Goal: Information Seeking & Learning: Learn about a topic

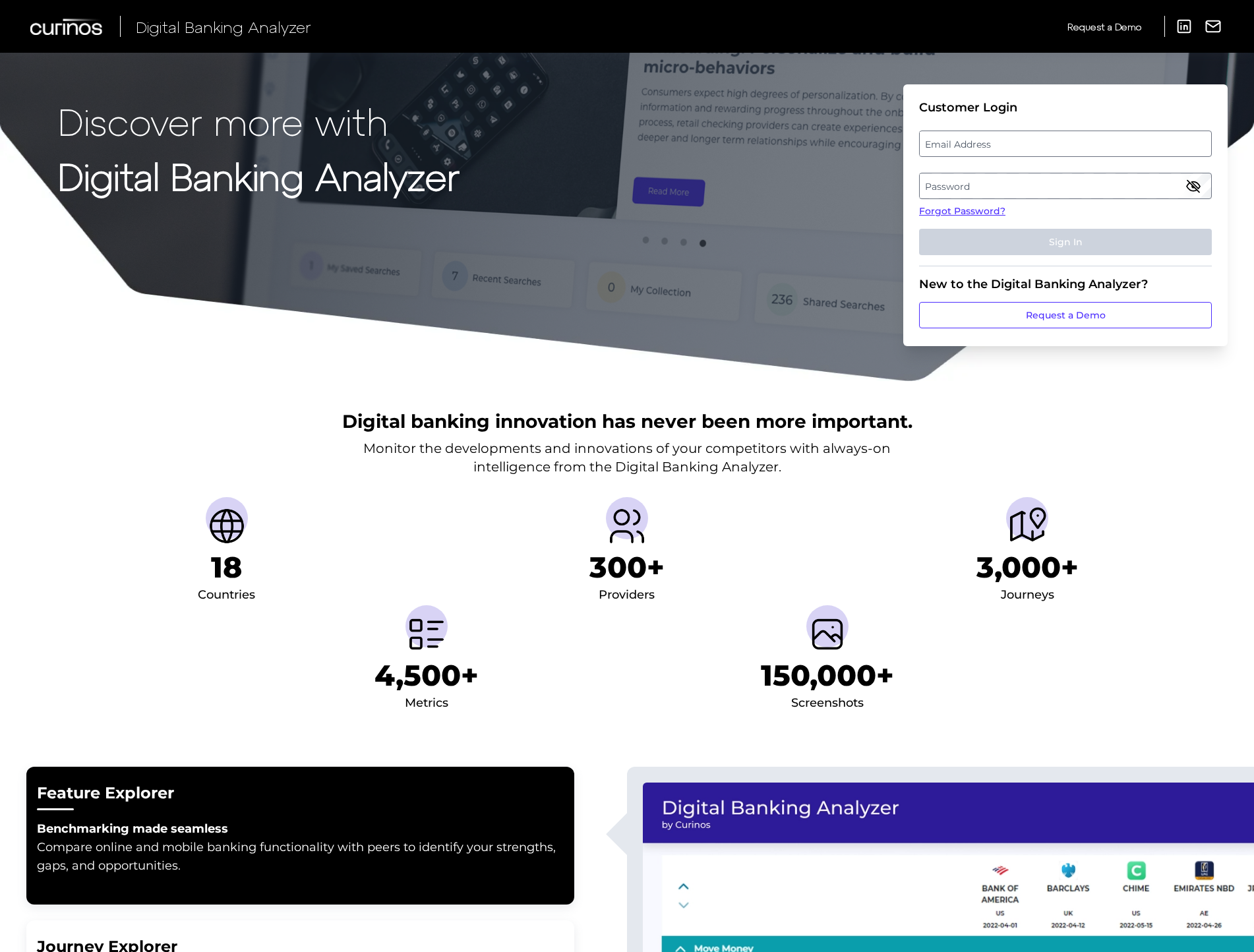
click at [978, 149] on label "Email Address" at bounding box center [1065, 143] width 290 height 24
click at [978, 149] on input "email" at bounding box center [1065, 143] width 292 height 26
type input "[PERSON_NAME][EMAIL_ADDRESS][PERSON_NAME][DOMAIN_NAME]"
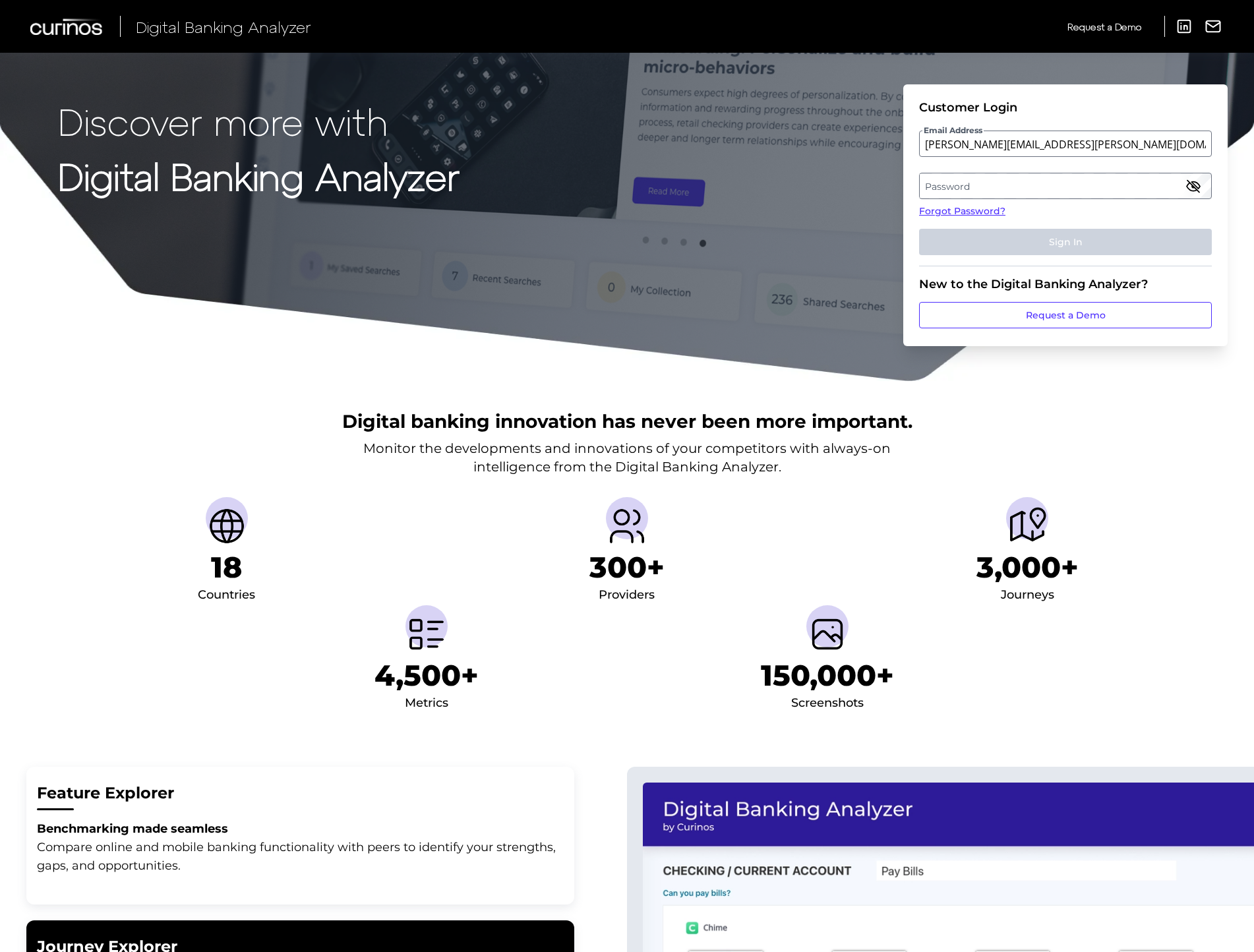
click at [950, 187] on label "Password" at bounding box center [1065, 185] width 290 height 24
click at [919, 228] on button "Sign In" at bounding box center [1065, 241] width 292 height 26
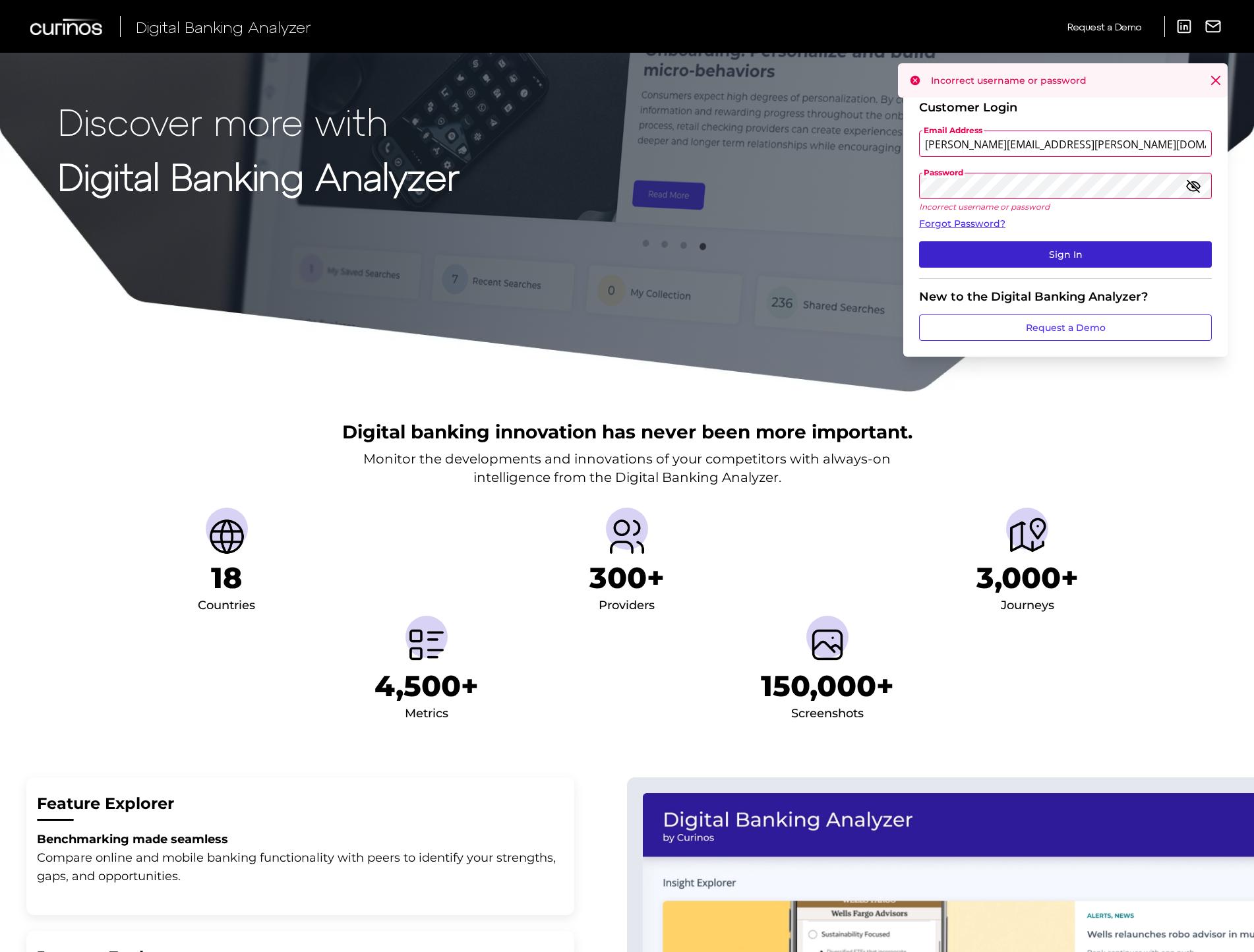
click at [986, 244] on button "Sign In" at bounding box center [1065, 254] width 292 height 26
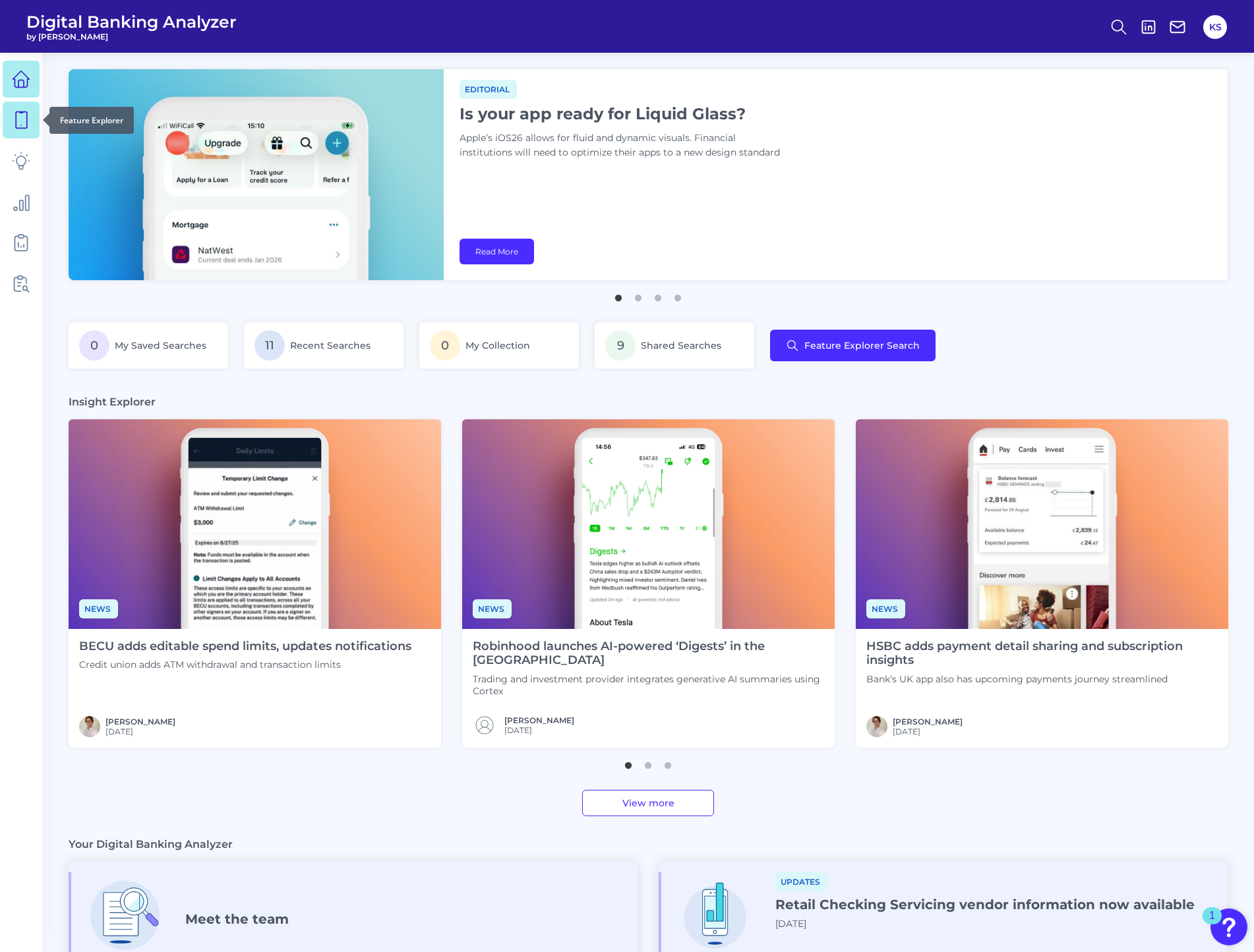
click at [25, 123] on icon at bounding box center [21, 120] width 19 height 19
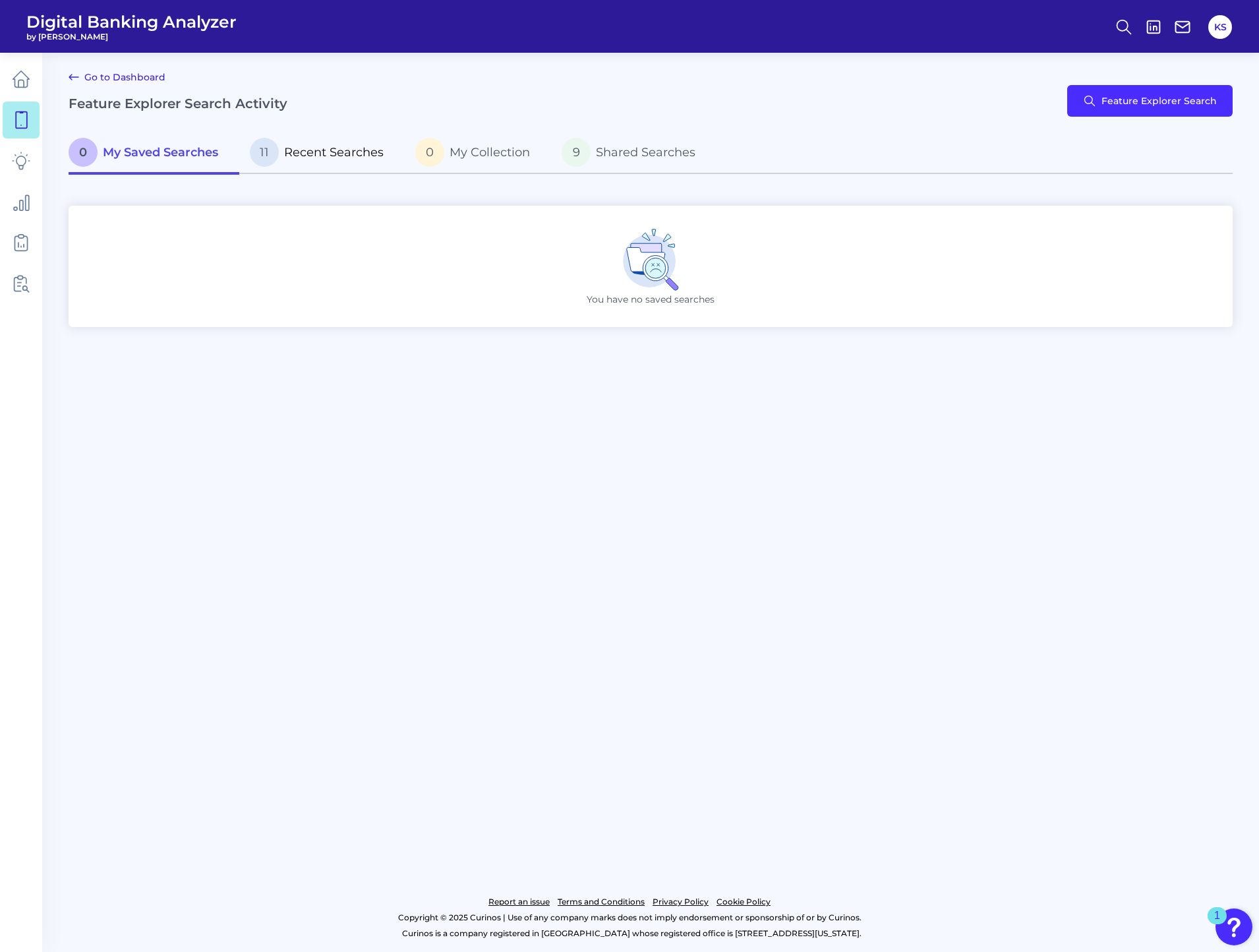
click at [343, 162] on p "11 Recent Searches" at bounding box center [317, 152] width 133 height 29
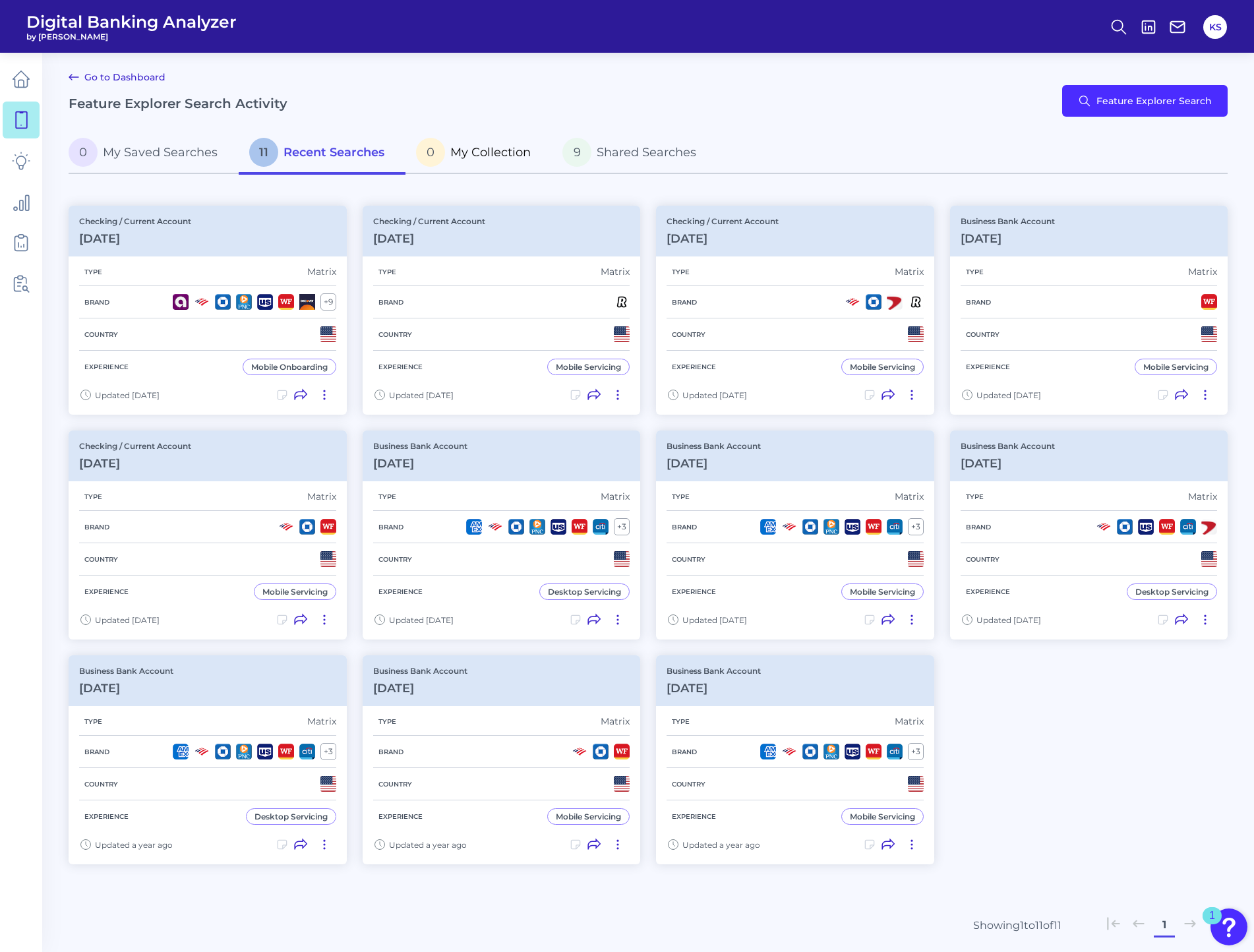
click at [460, 164] on p "0 My Collection" at bounding box center [473, 152] width 115 height 29
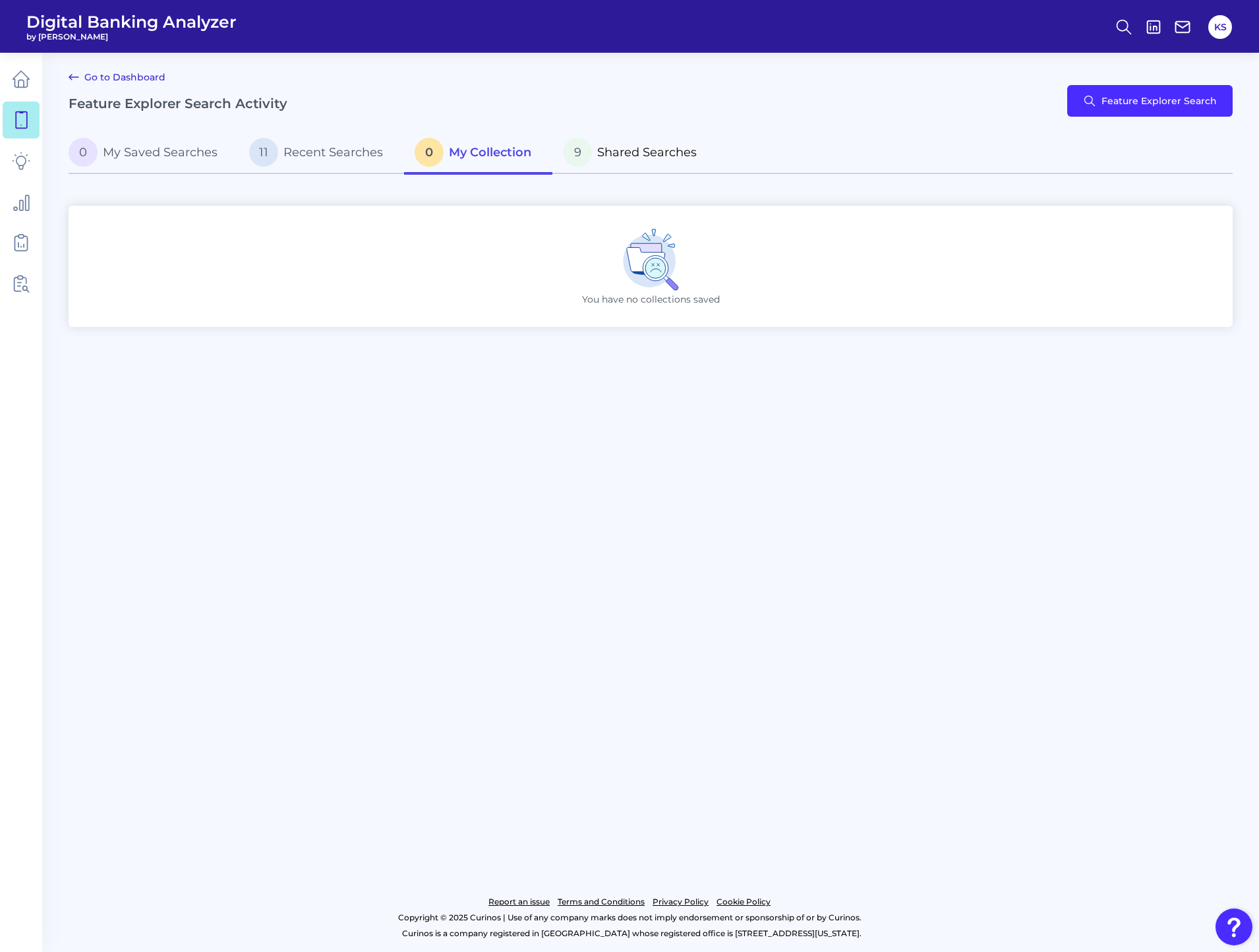
drag, startPoint x: 635, startPoint y: 158, endPoint x: 550, endPoint y: 164, distance: 85.2
click at [635, 158] on span "Shared Searches" at bounding box center [647, 152] width 100 height 15
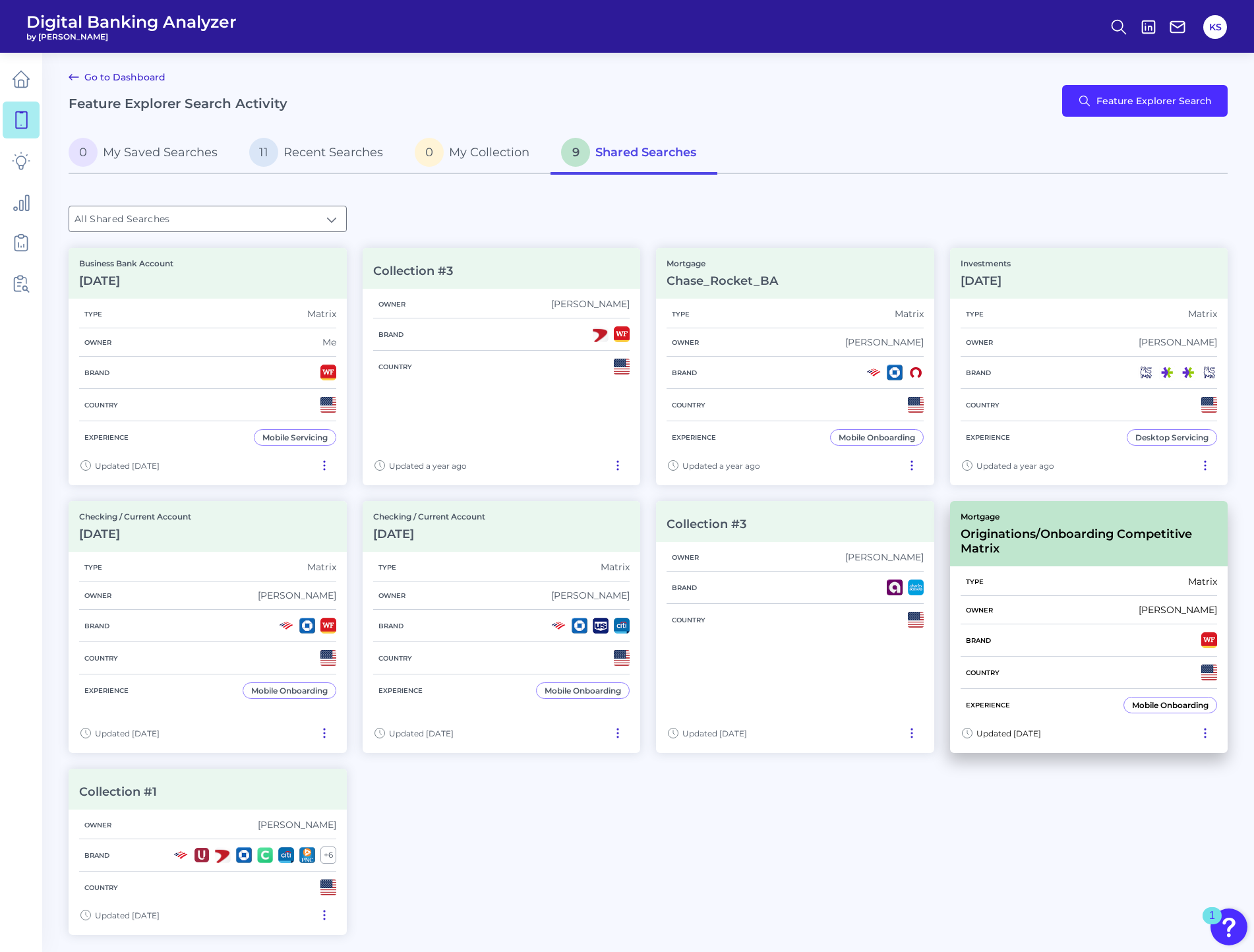
click at [1082, 542] on h3 "Originations/Onboarding Competitive Matrix" at bounding box center [1088, 541] width 257 height 29
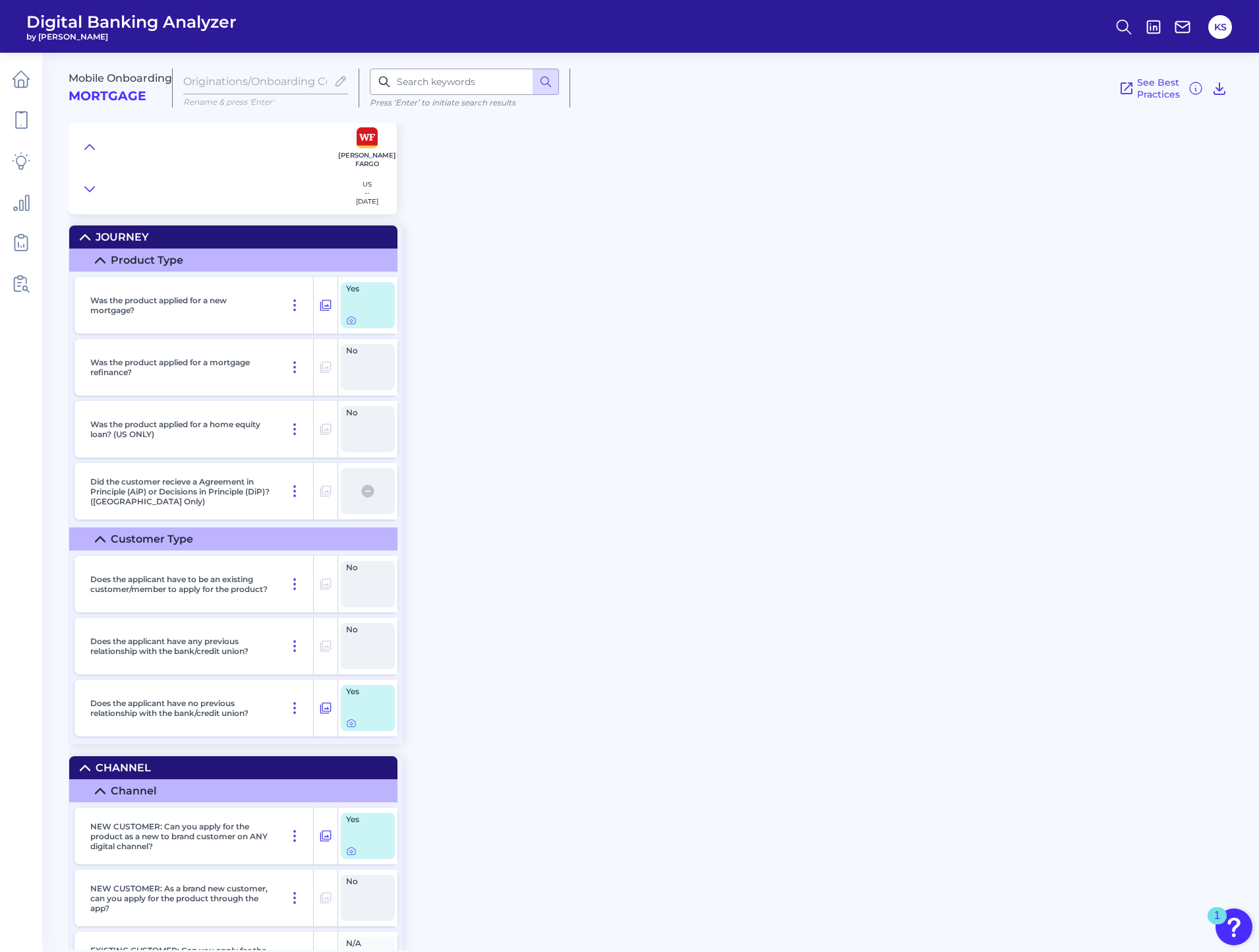
click at [343, 79] on icon at bounding box center [340, 80] width 15 height 15
click at [22, 120] on icon at bounding box center [21, 120] width 19 height 19
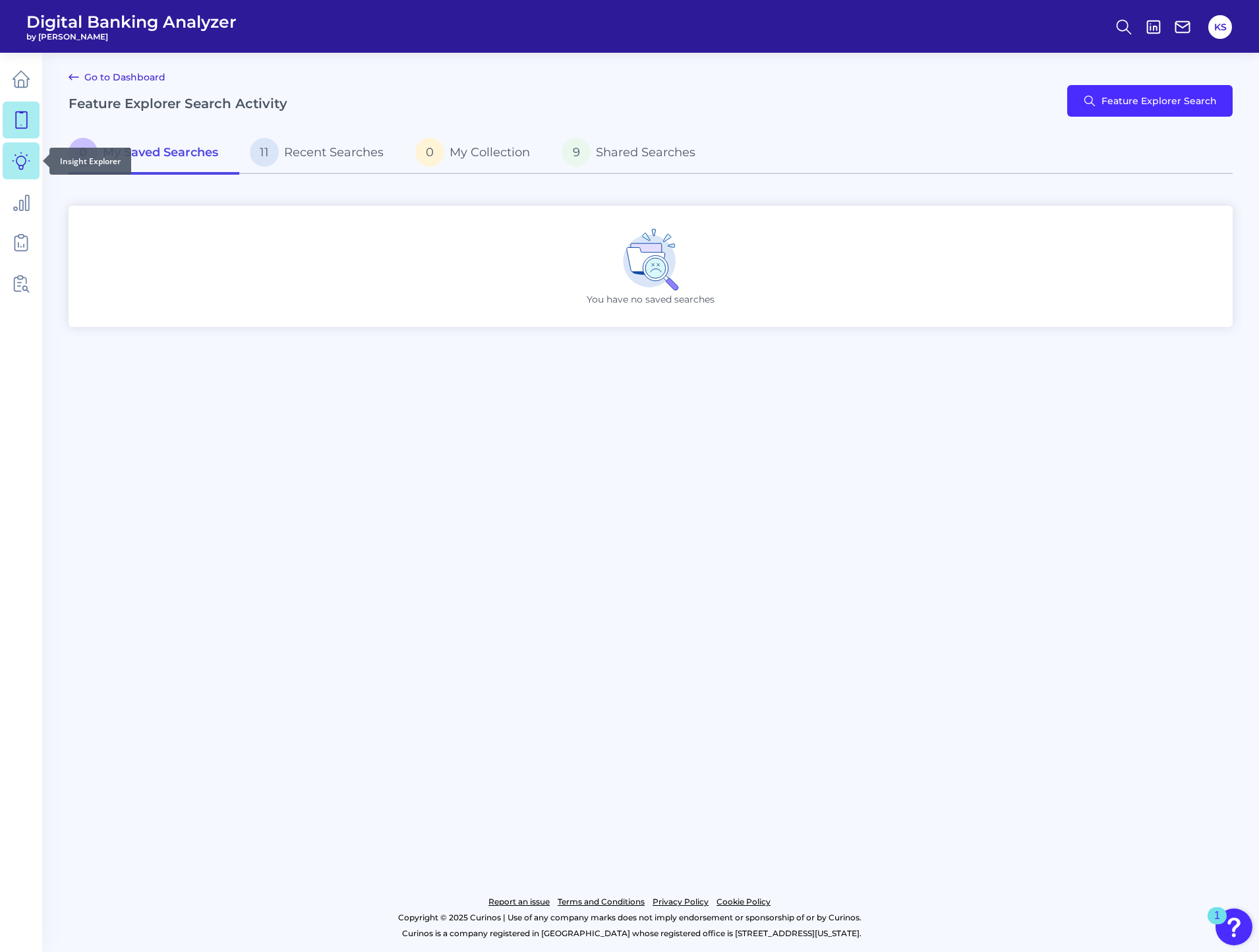
click at [19, 168] on icon at bounding box center [21, 160] width 17 height 17
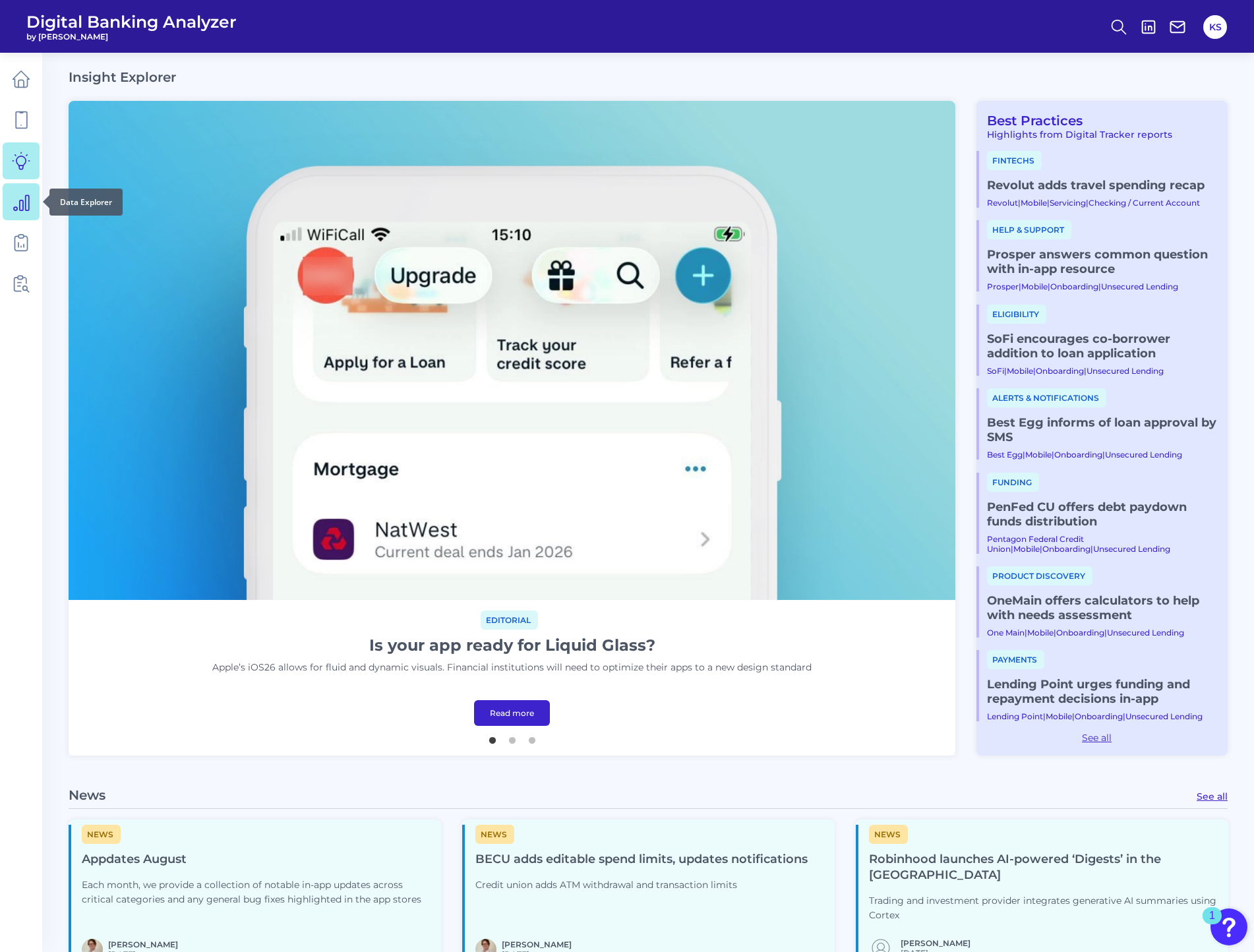
click at [18, 210] on icon at bounding box center [21, 201] width 19 height 19
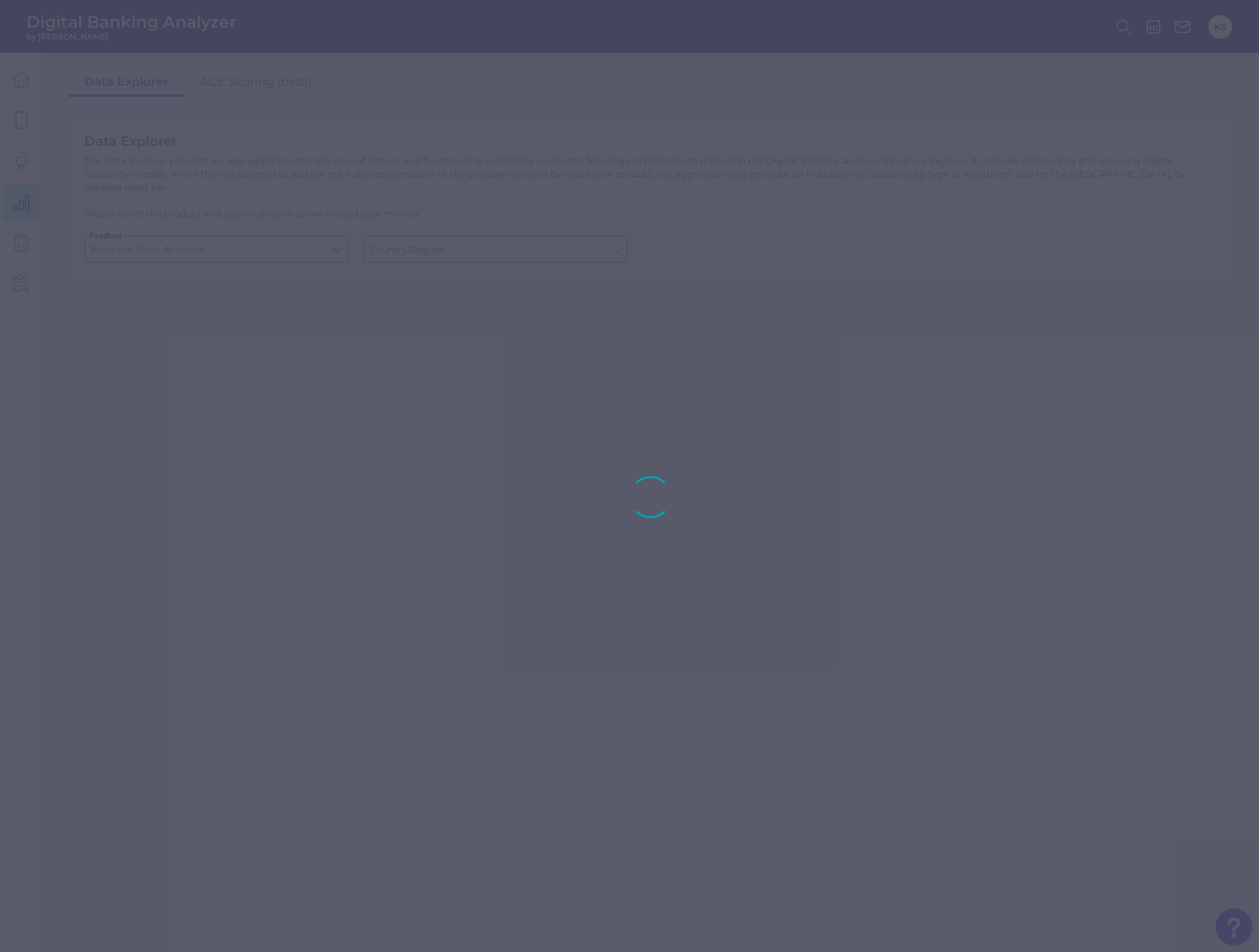
type input "[GEOGRAPHIC_DATA]"
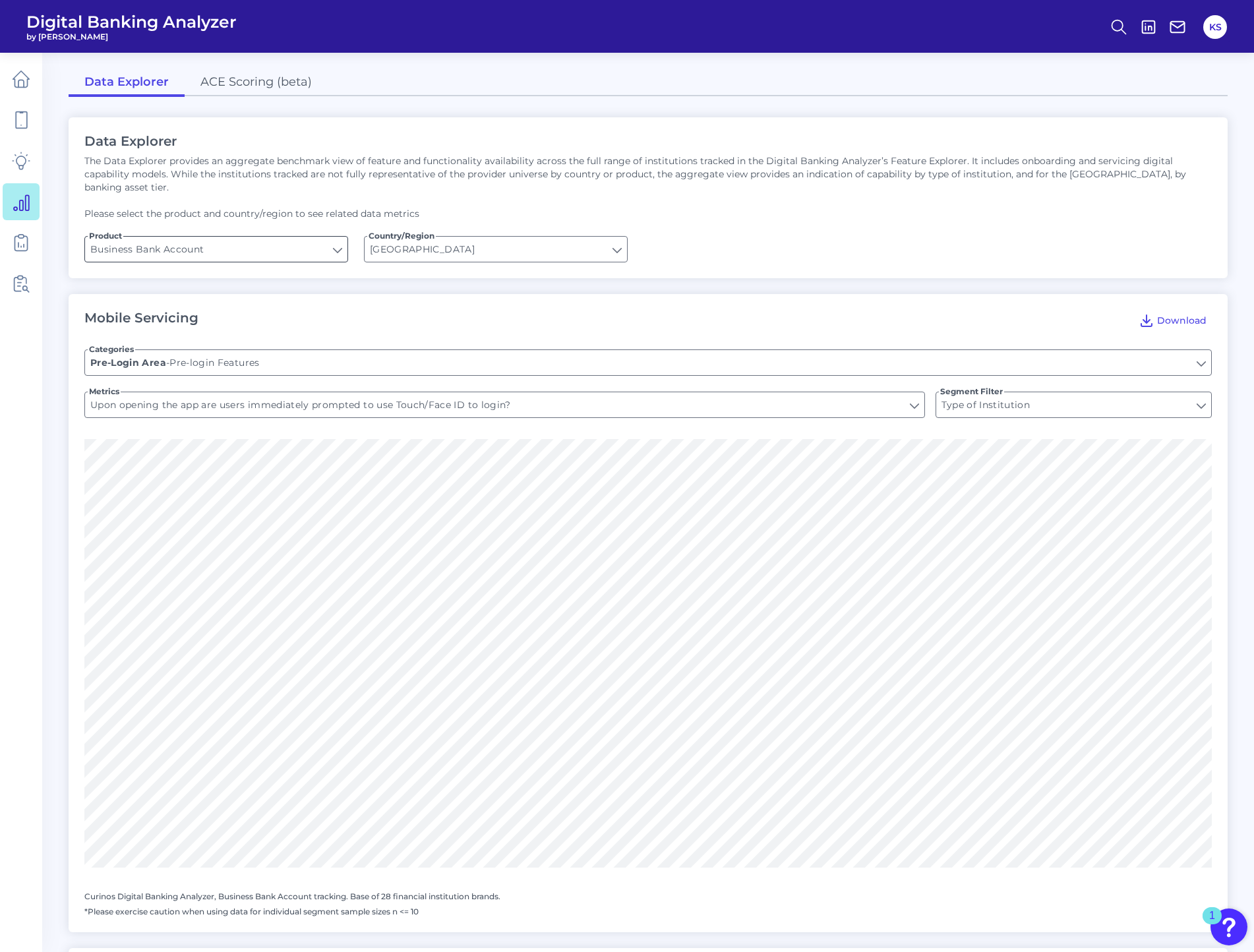
click at [290, 236] on input "Business Bank Account" at bounding box center [217, 249] width 263 height 25
click at [24, 241] on icon at bounding box center [21, 242] width 19 height 19
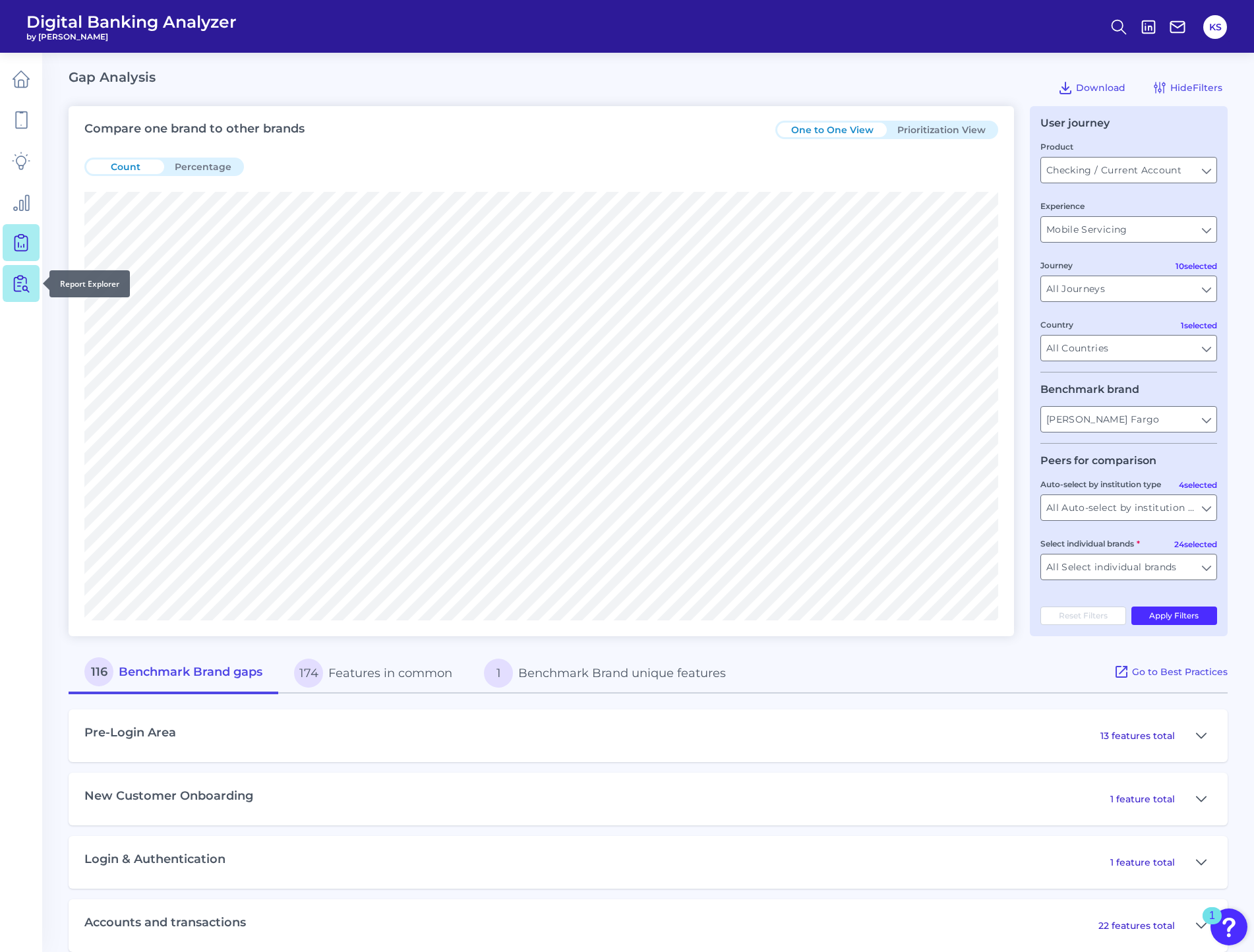
click at [29, 279] on icon at bounding box center [21, 283] width 19 height 19
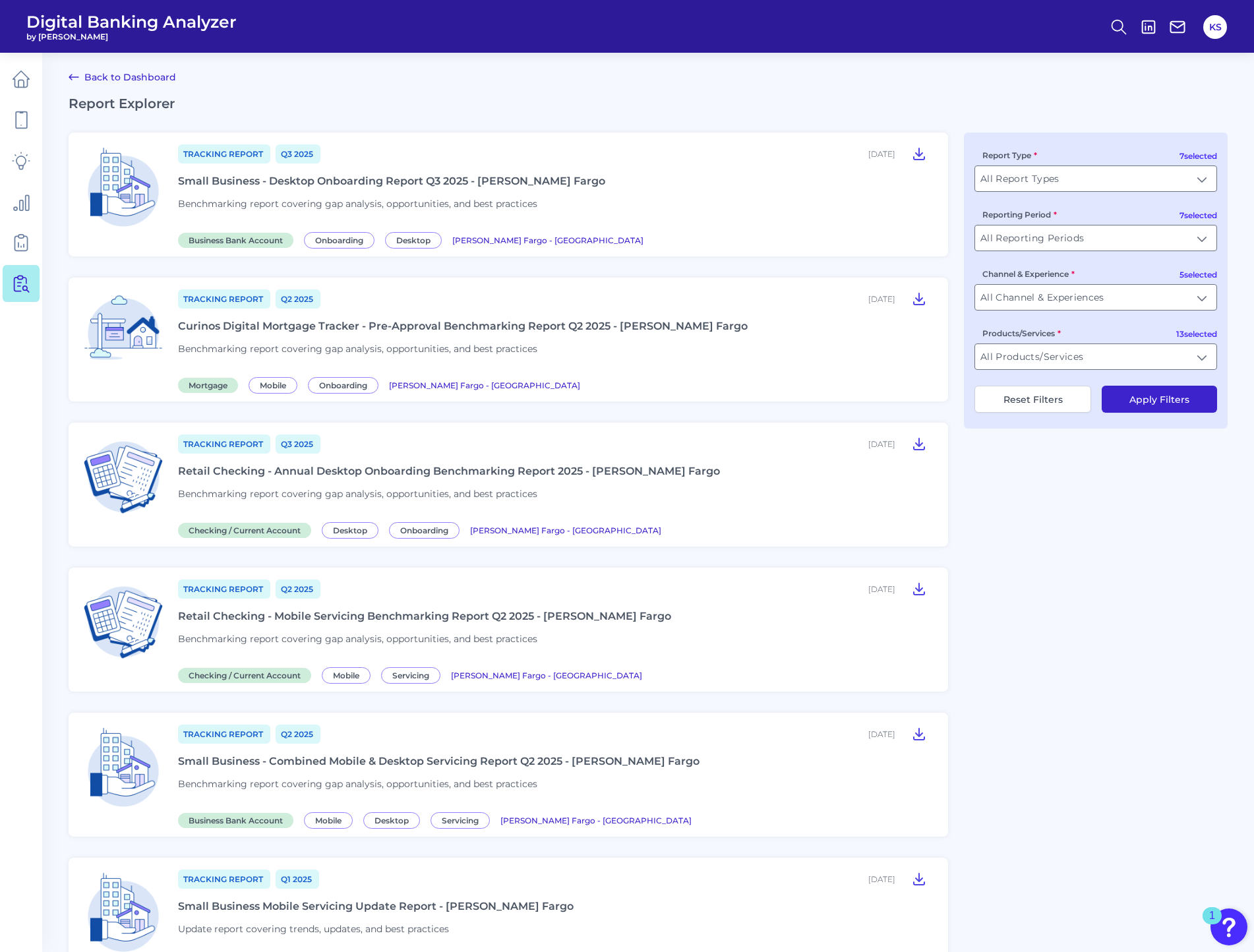
click at [225, 321] on div "Curinos Digital Mortgage Tracker - Pre-Approval Benchmarking Report Q2 2025 - […" at bounding box center [463, 326] width 570 height 13
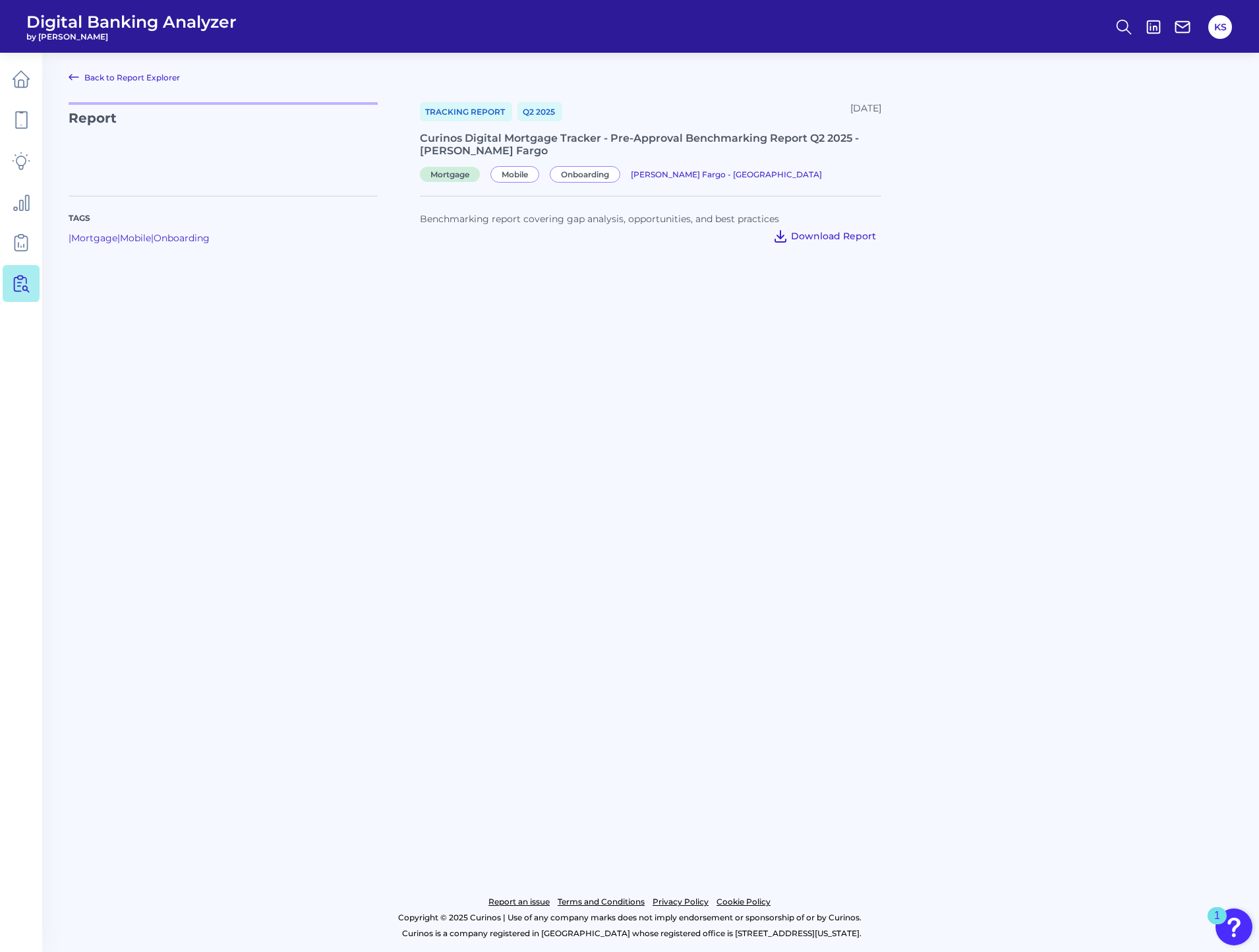
click at [810, 232] on span "Download Report" at bounding box center [833, 236] width 85 height 12
click at [807, 234] on span "Download Report" at bounding box center [833, 236] width 85 height 12
click at [19, 86] on icon at bounding box center [21, 78] width 19 height 19
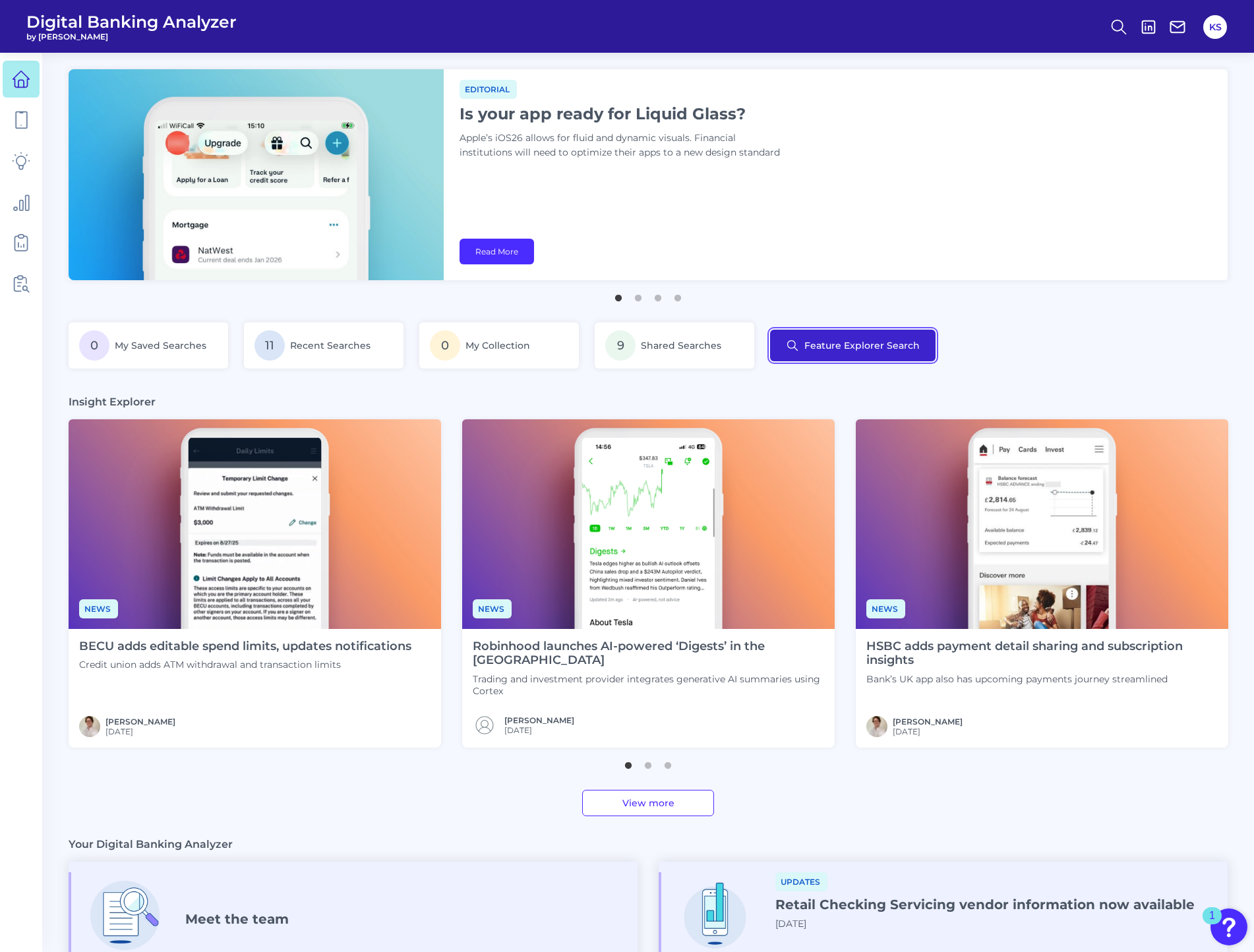
click at [813, 337] on button "Feature Explorer Search" at bounding box center [852, 345] width 166 height 31
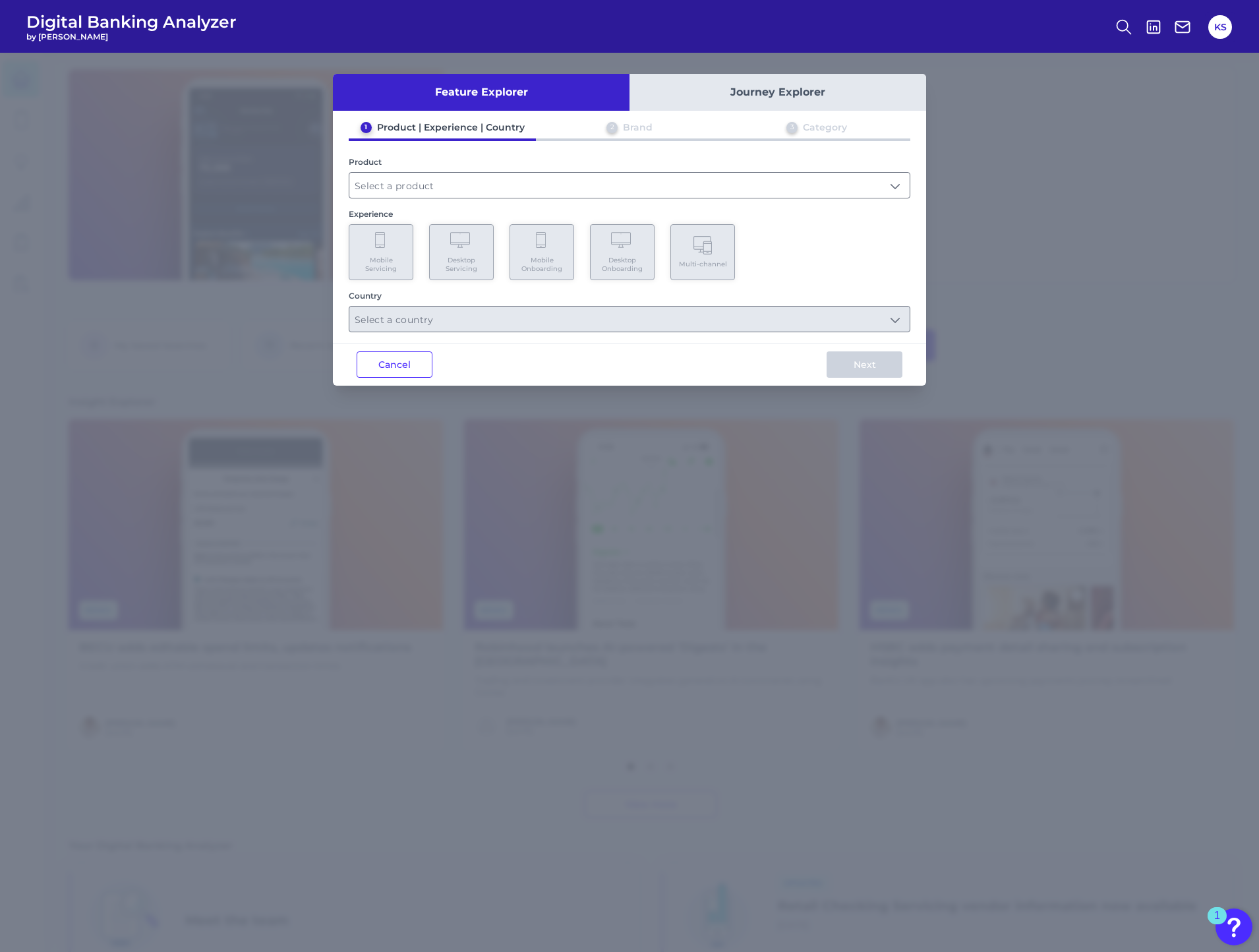
click at [378, 172] on div "Product" at bounding box center [630, 177] width 562 height 41
click at [386, 190] on input "text" at bounding box center [629, 185] width 560 height 25
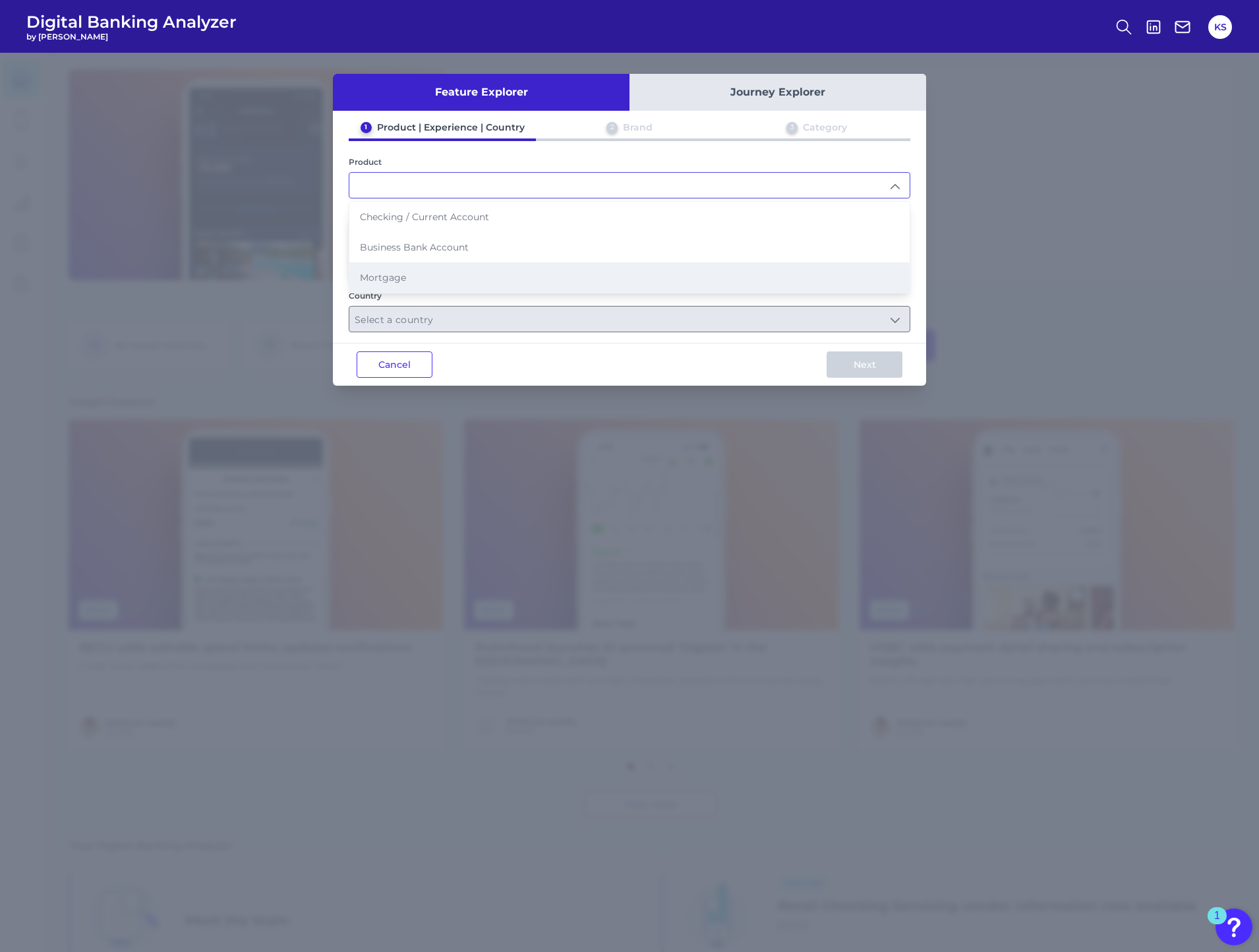
click at [437, 276] on li "Mortgage" at bounding box center [629, 277] width 560 height 30
type input "Mortgage"
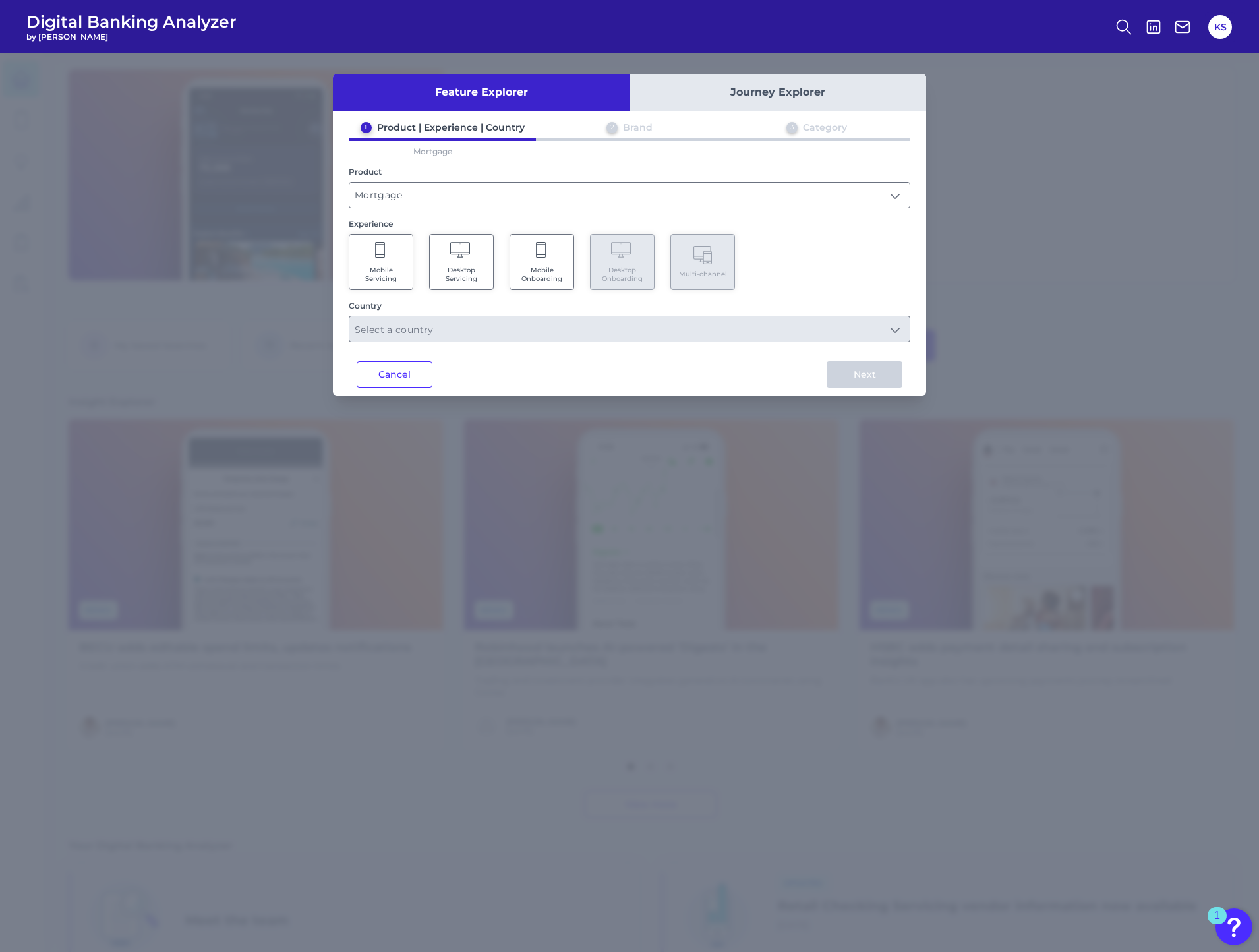
click at [479, 272] on span "Desktop Servicing" at bounding box center [461, 274] width 50 height 17
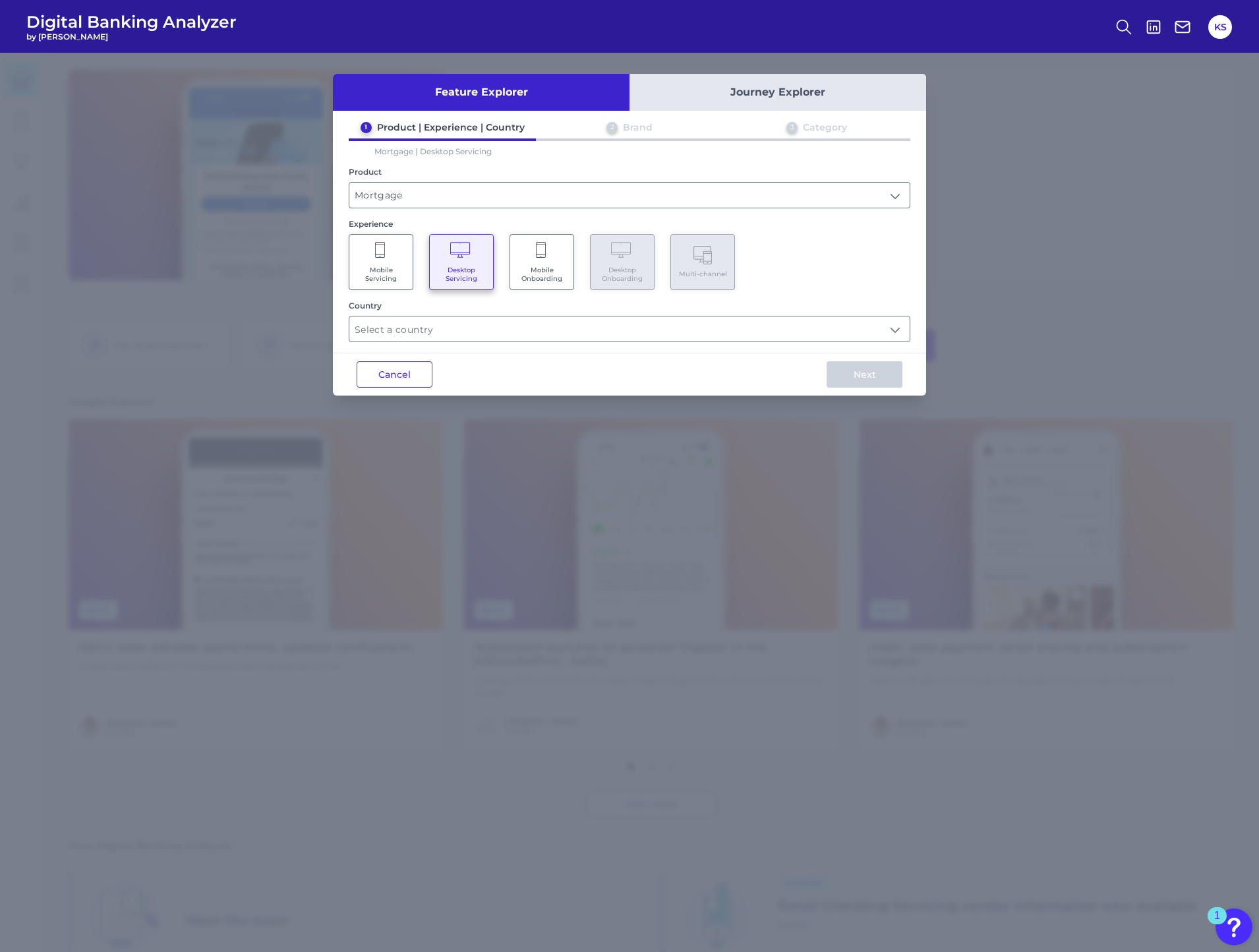
click at [377, 271] on span "Mobile Servicing" at bounding box center [380, 274] width 50 height 17
click at [544, 266] on span "Mobile Onboarding" at bounding box center [541, 274] width 50 height 17
click at [378, 269] on span "Mobile Servicing" at bounding box center [380, 274] width 50 height 17
click at [447, 331] on input "text" at bounding box center [629, 329] width 560 height 25
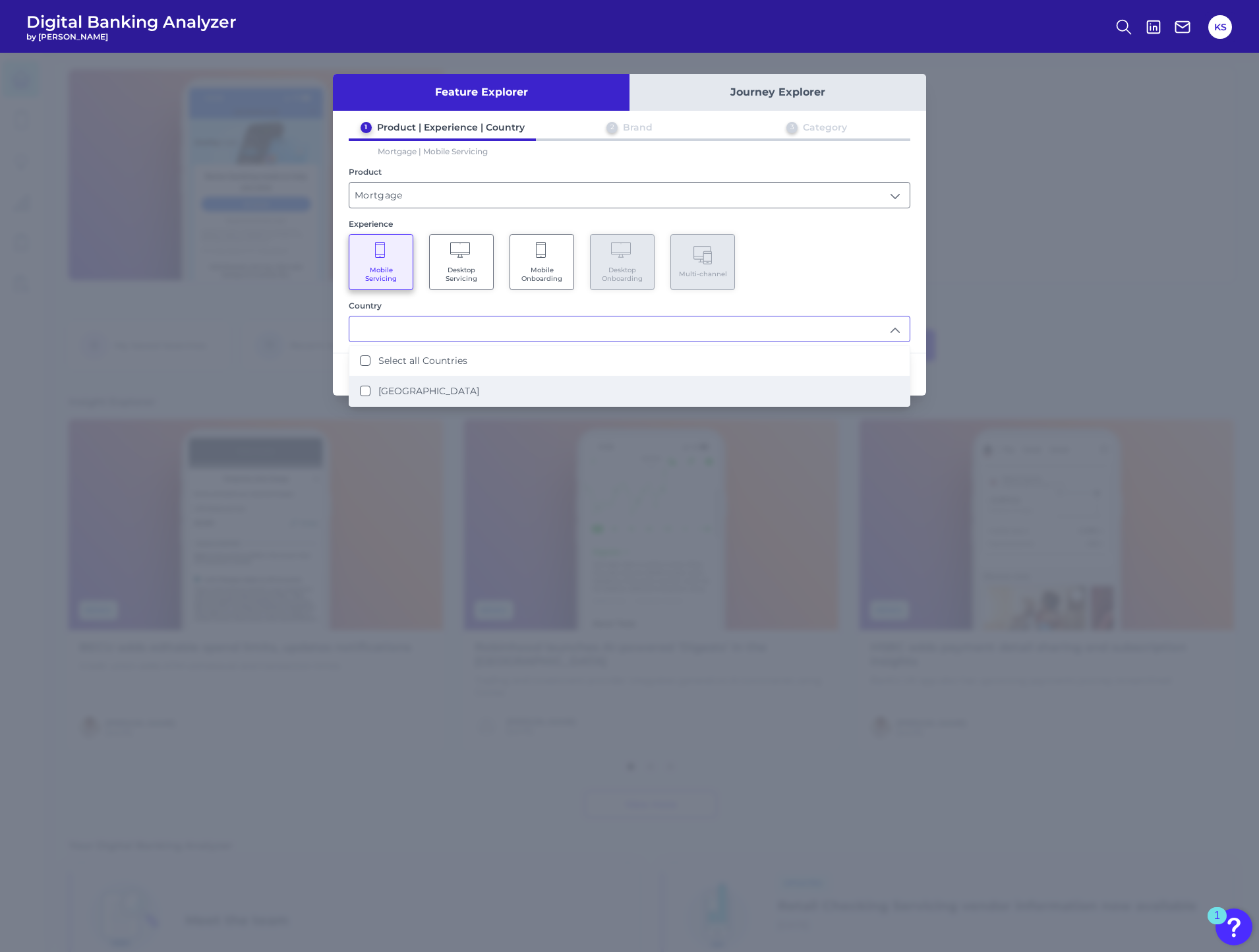
click at [371, 397] on li "[GEOGRAPHIC_DATA]" at bounding box center [629, 390] width 560 height 30
type input "Select all Countries"
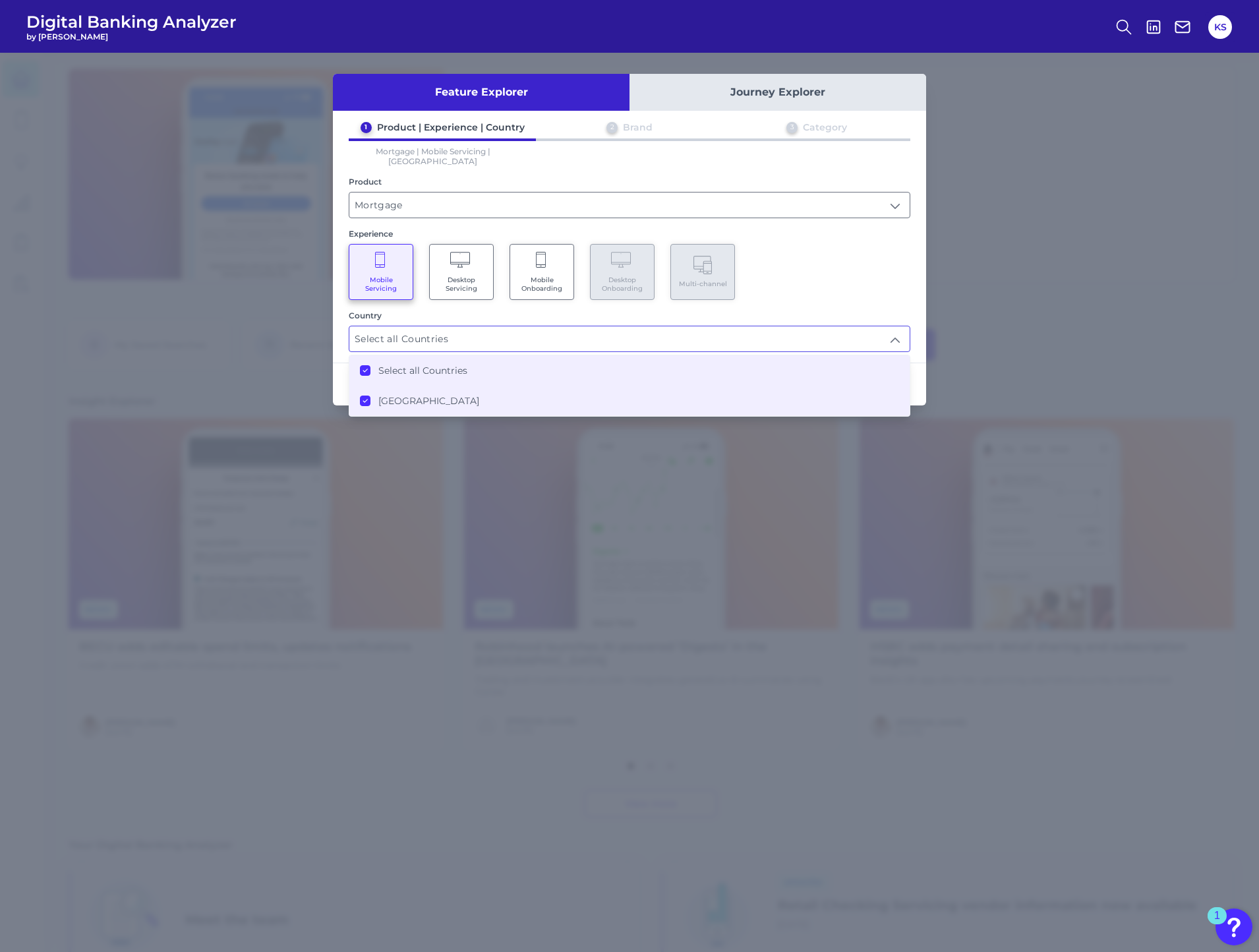
drag, startPoint x: 837, startPoint y: 282, endPoint x: 600, endPoint y: 293, distance: 237.3
click at [837, 282] on div "Mobile Servicing Desktop Servicing Mobile Onboarding Desktop Onboarding Multi-c…" at bounding box center [630, 272] width 562 height 56
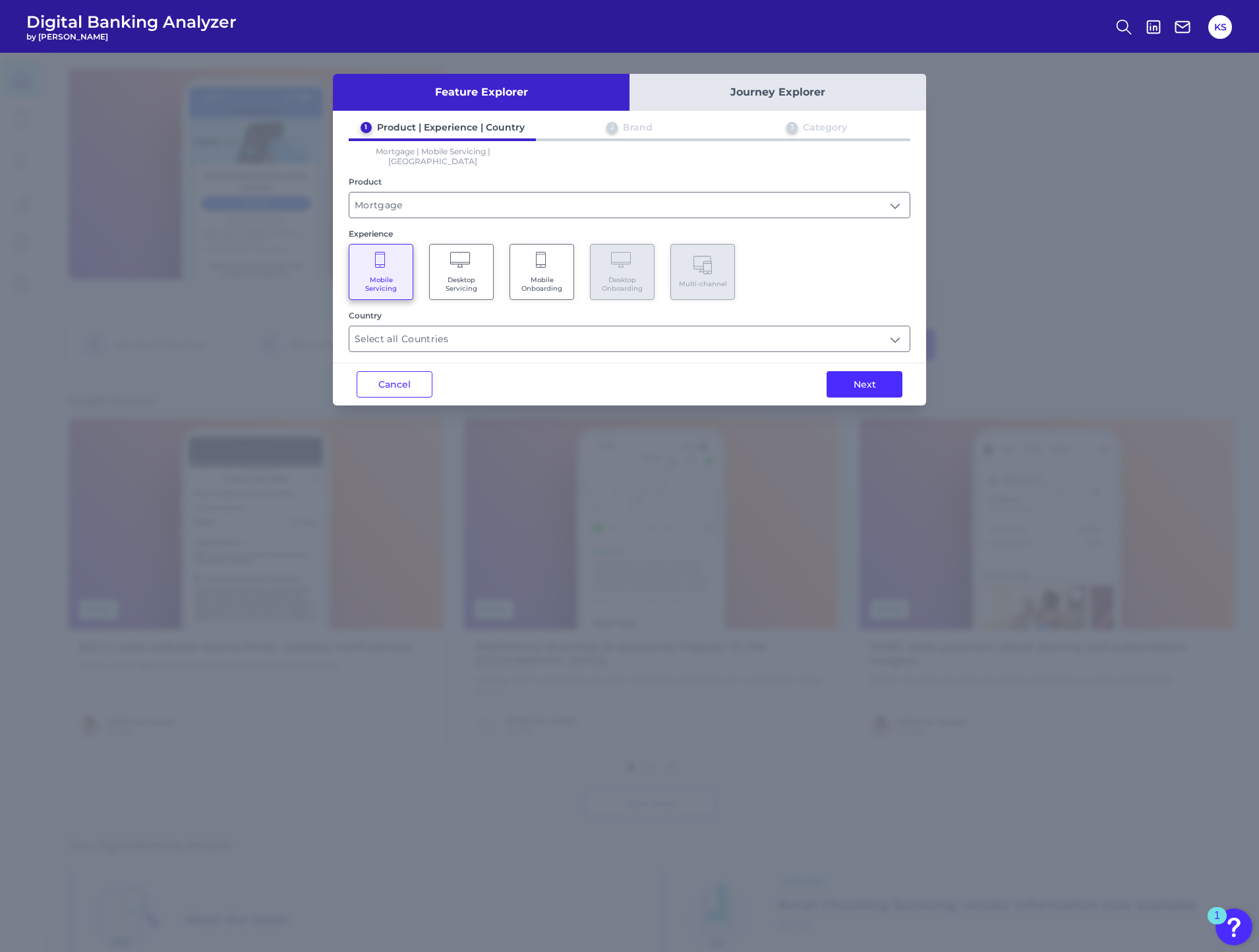
click at [531, 276] on span "Mobile Onboarding" at bounding box center [541, 283] width 50 height 17
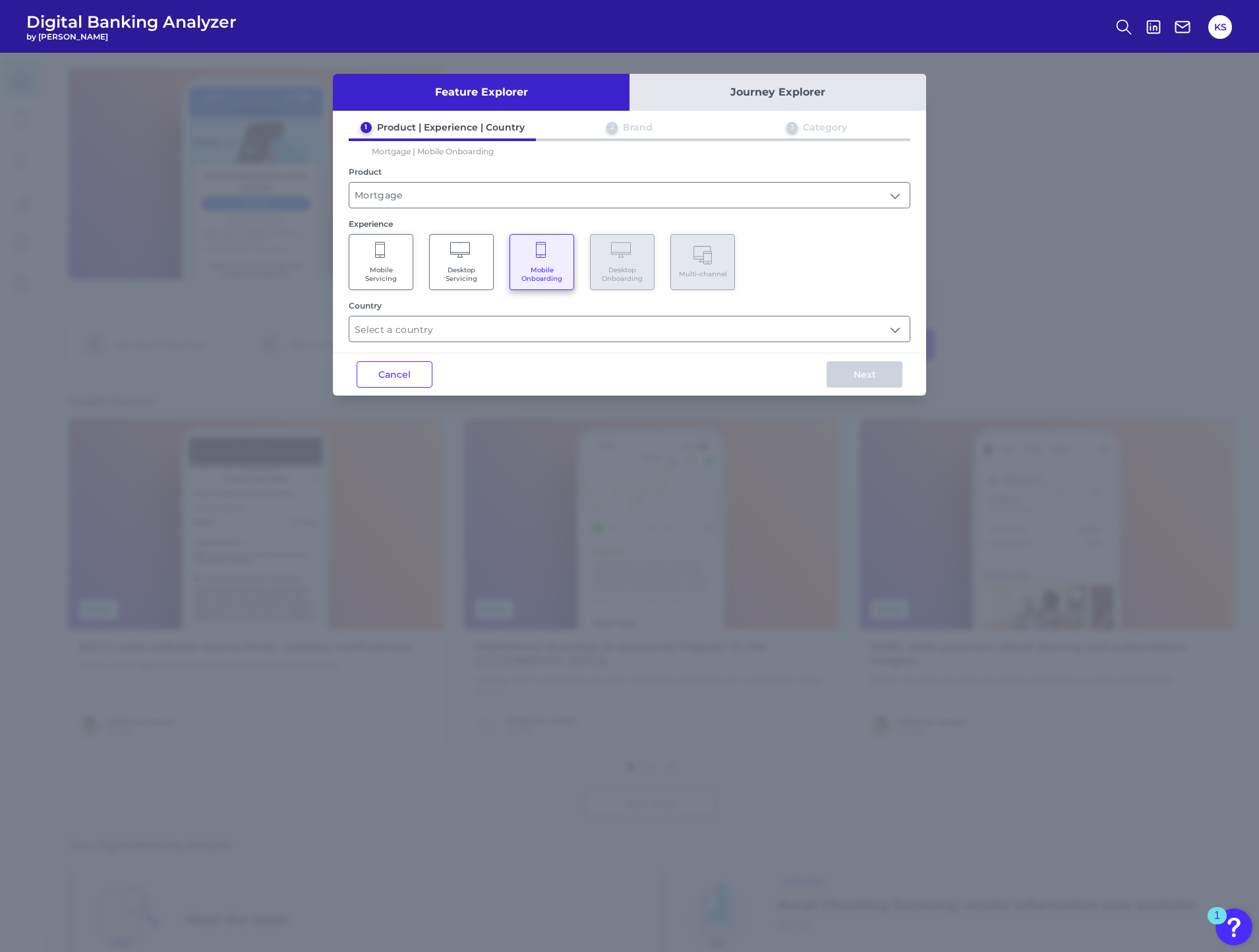
click at [352, 253] on Servicing "Mobile Servicing" at bounding box center [381, 262] width 65 height 56
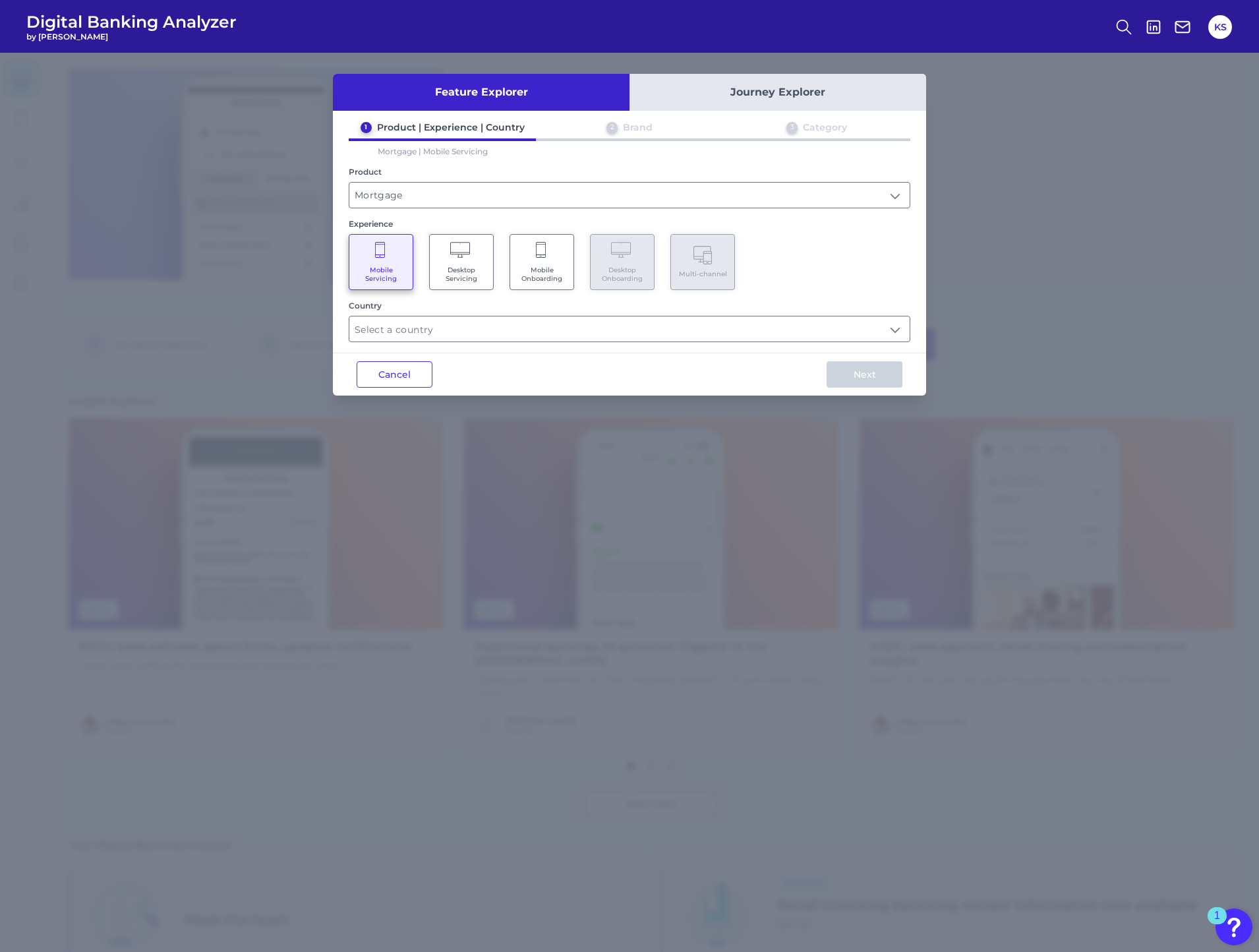
click at [559, 267] on span "Mobile Onboarding" at bounding box center [541, 274] width 50 height 17
click at [441, 328] on input "text" at bounding box center [629, 329] width 560 height 25
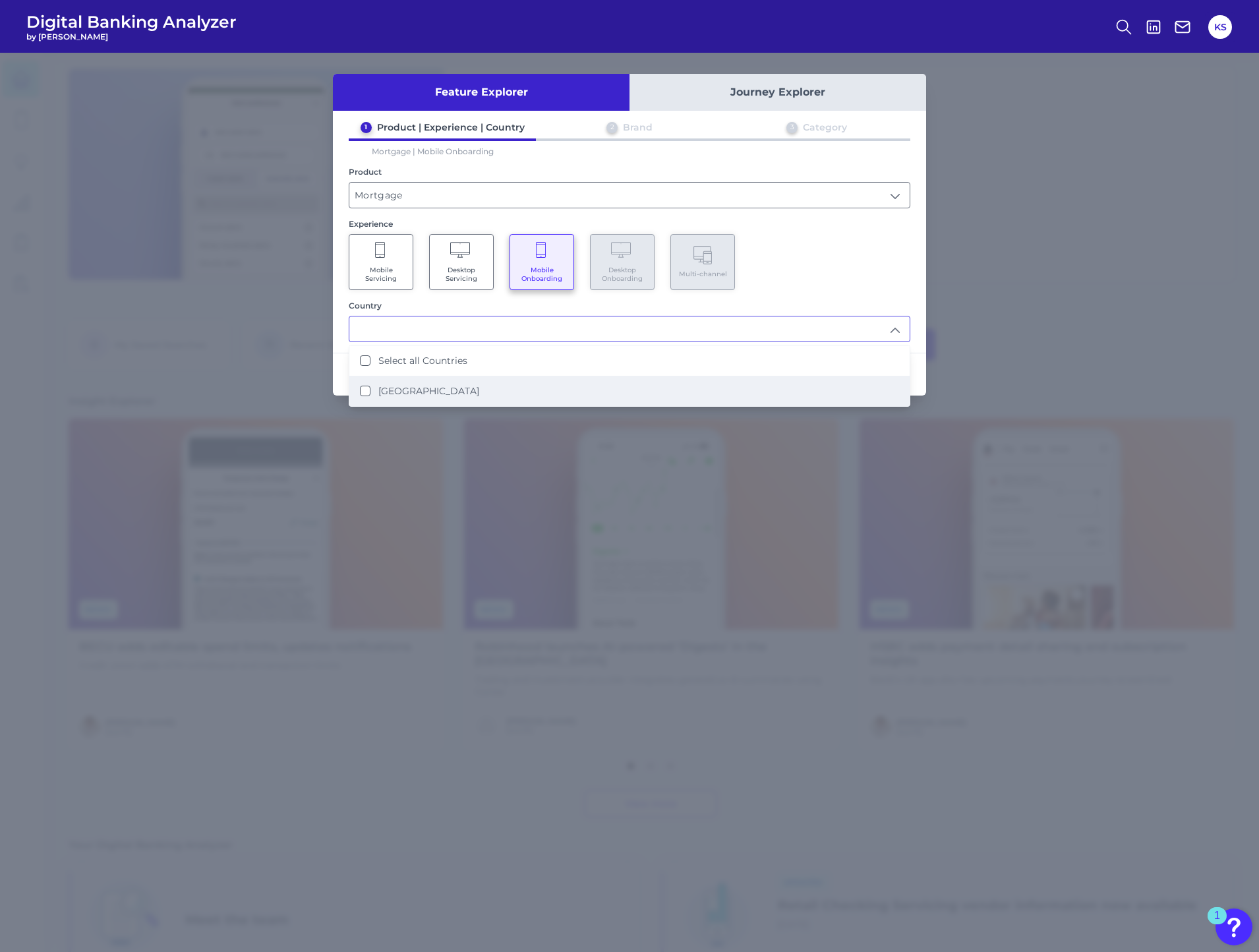
click at [418, 388] on label "[GEOGRAPHIC_DATA]" at bounding box center [428, 391] width 101 height 12
type input "Select all Countries"
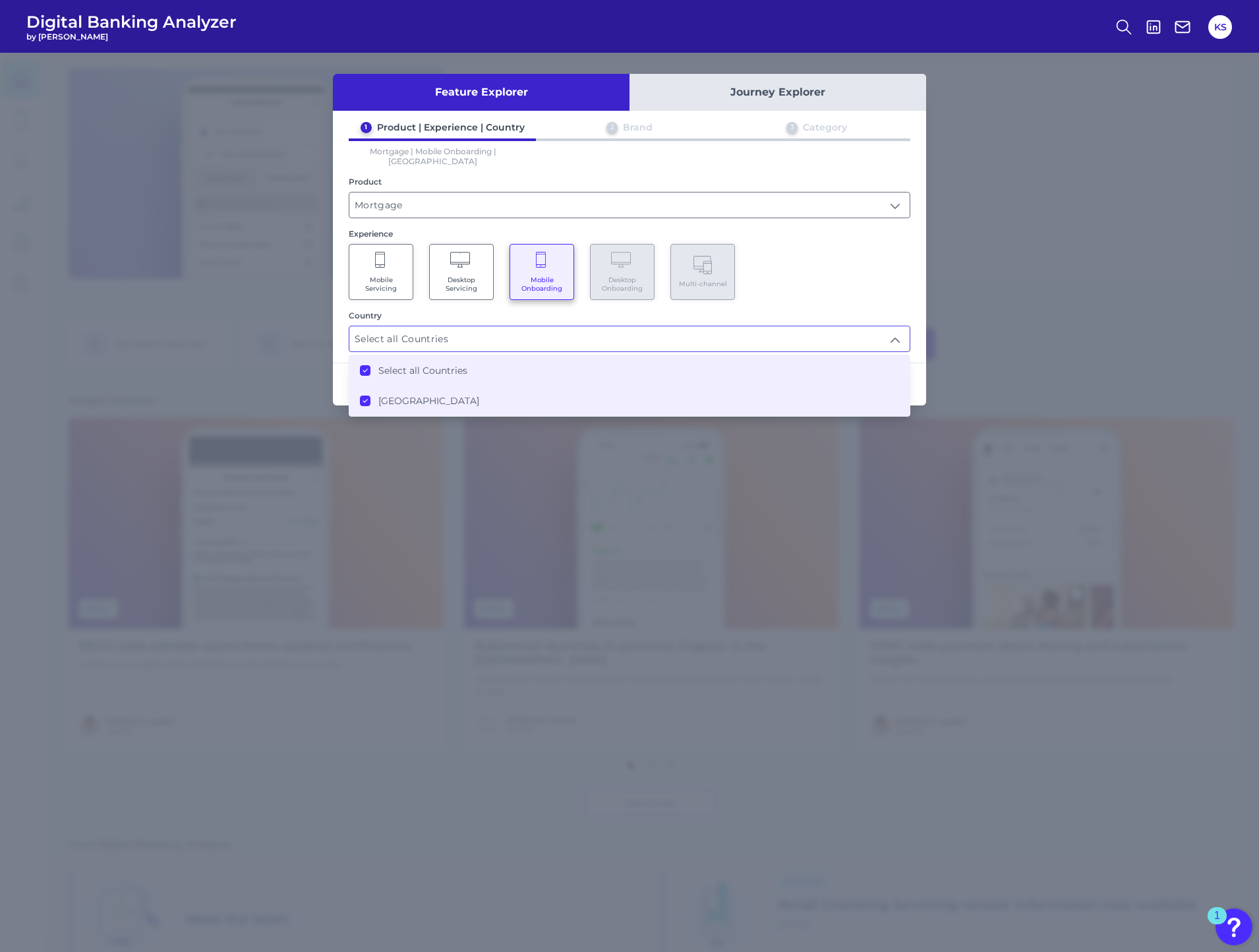
click at [863, 260] on div "Mobile Servicing Desktop Servicing Mobile Onboarding Desktop Onboarding Multi-c…" at bounding box center [630, 272] width 562 height 56
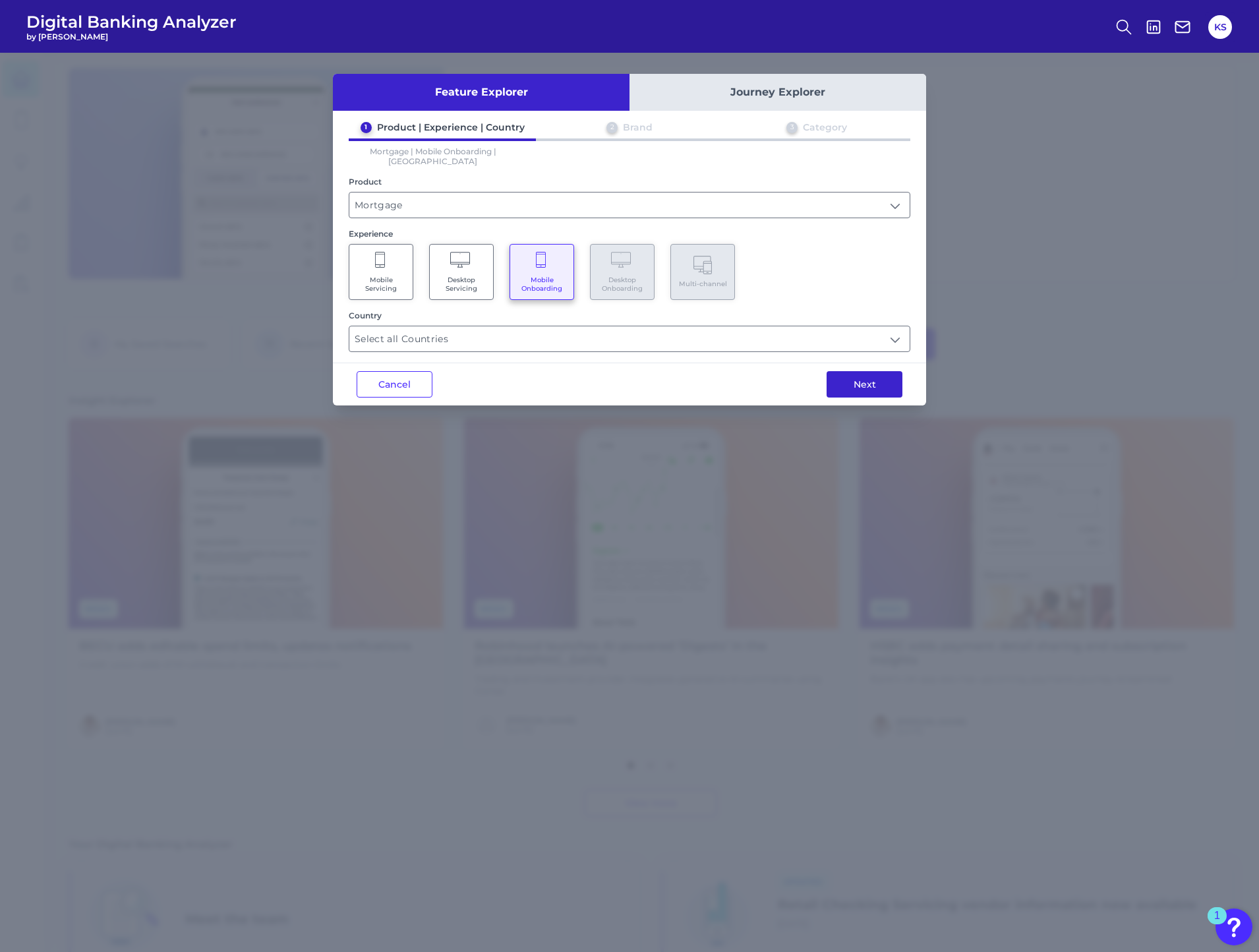
click at [868, 376] on button "Next" at bounding box center [864, 383] width 76 height 26
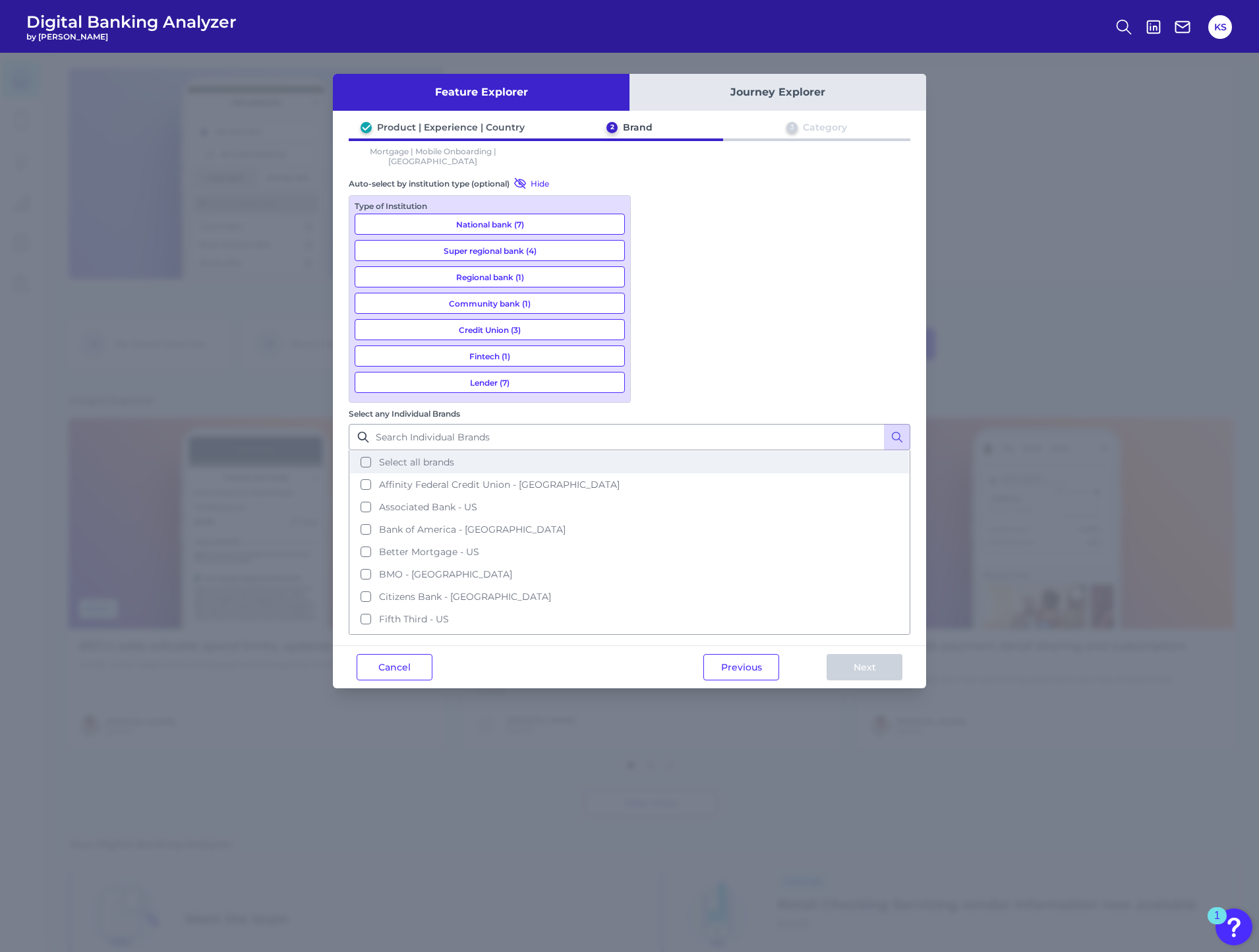
click at [651, 451] on button "Select all brands" at bounding box center [630, 462] width 559 height 23
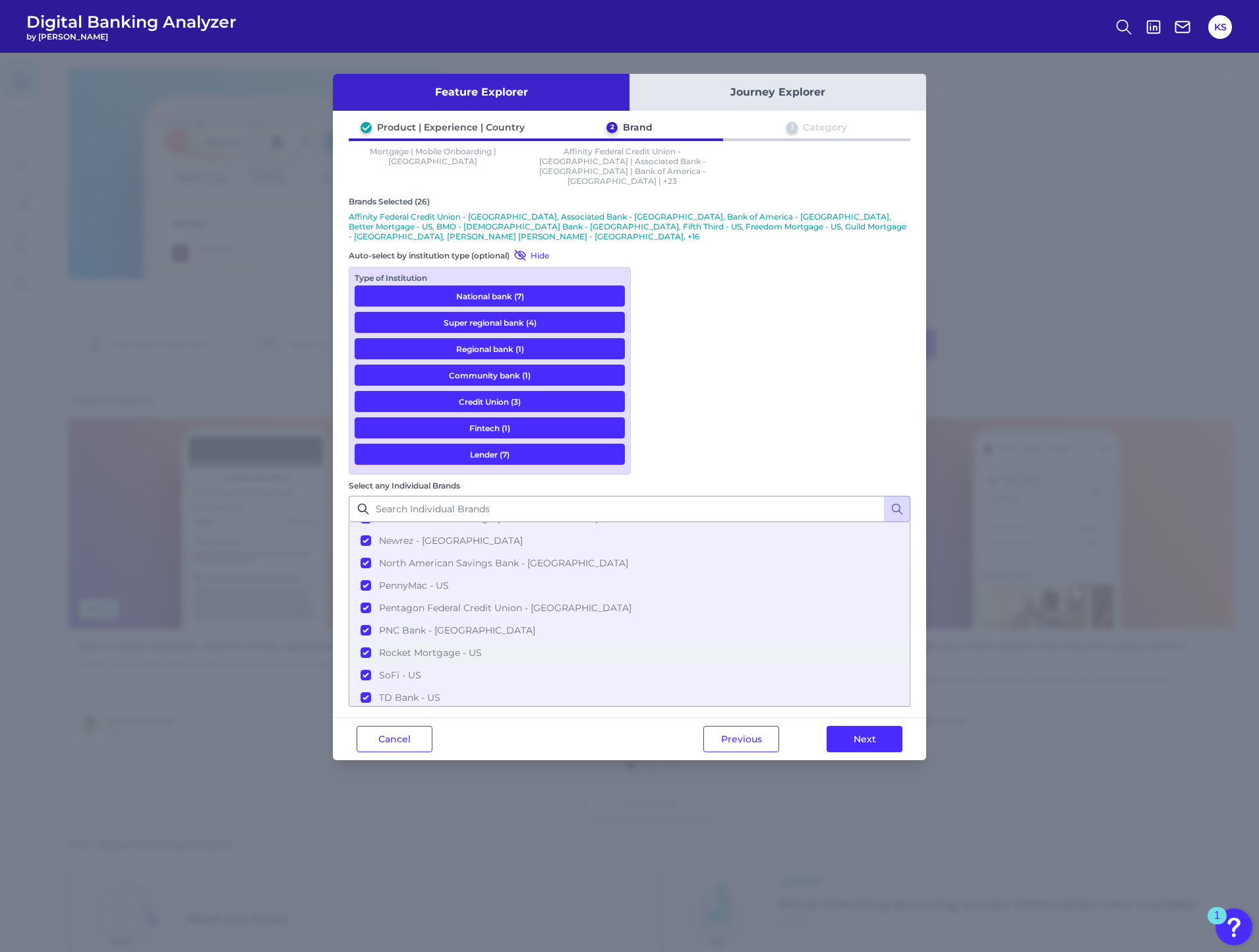
scroll to position [423, 0]
click at [854, 726] on button "Next" at bounding box center [864, 738] width 76 height 26
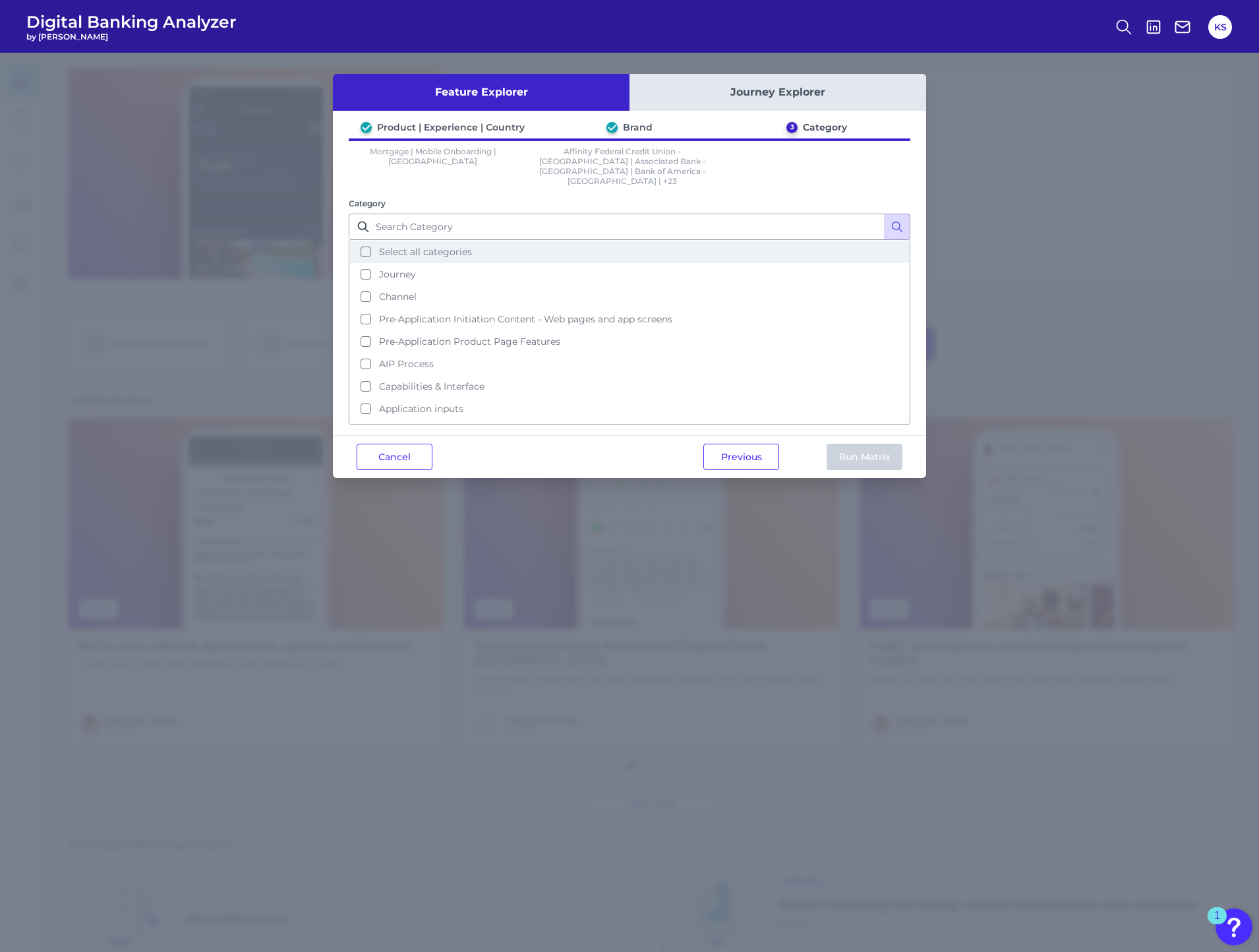
click at [365, 246] on button "Select all categories" at bounding box center [630, 251] width 559 height 23
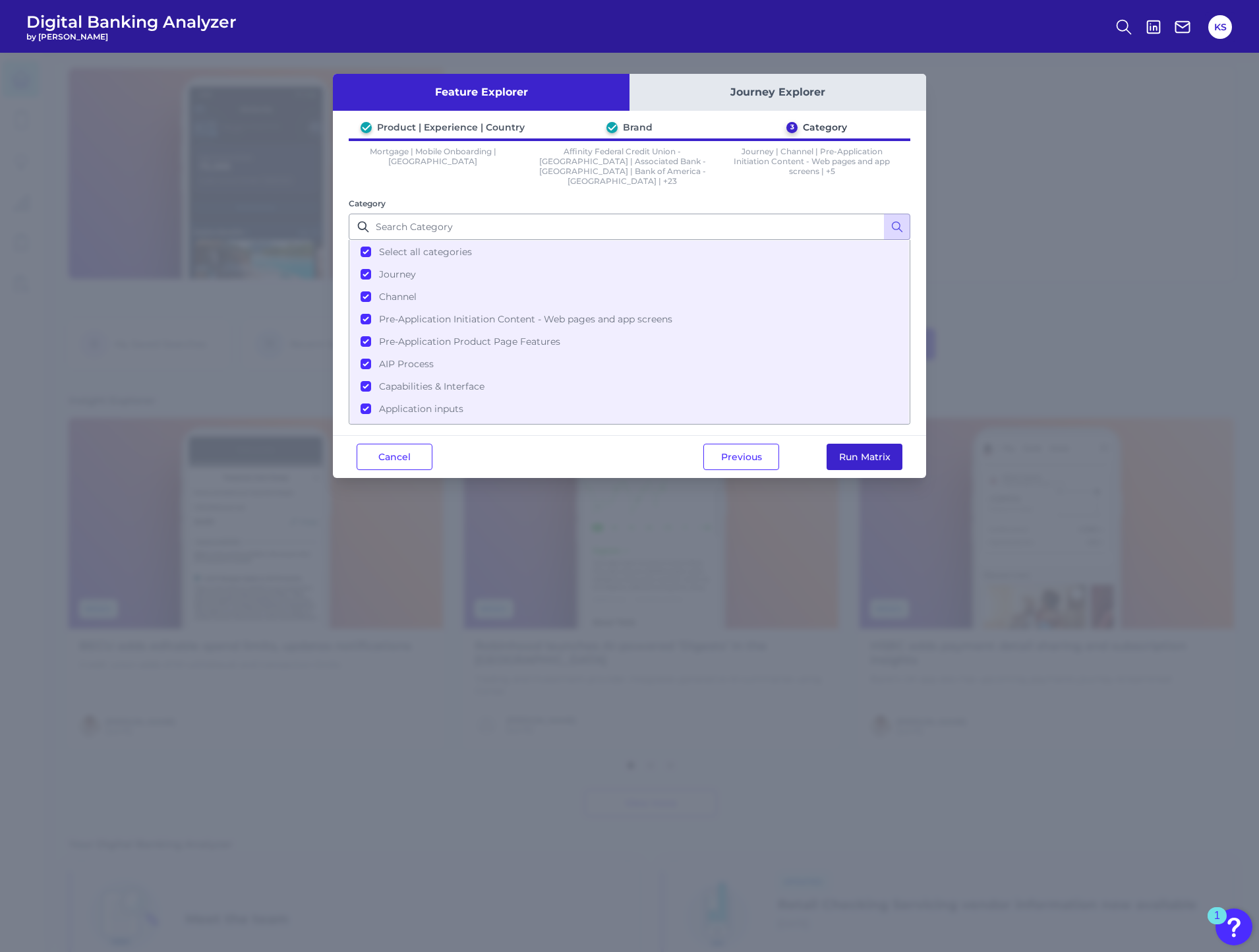
click at [876, 443] on button "Run Matrix" at bounding box center [864, 456] width 76 height 26
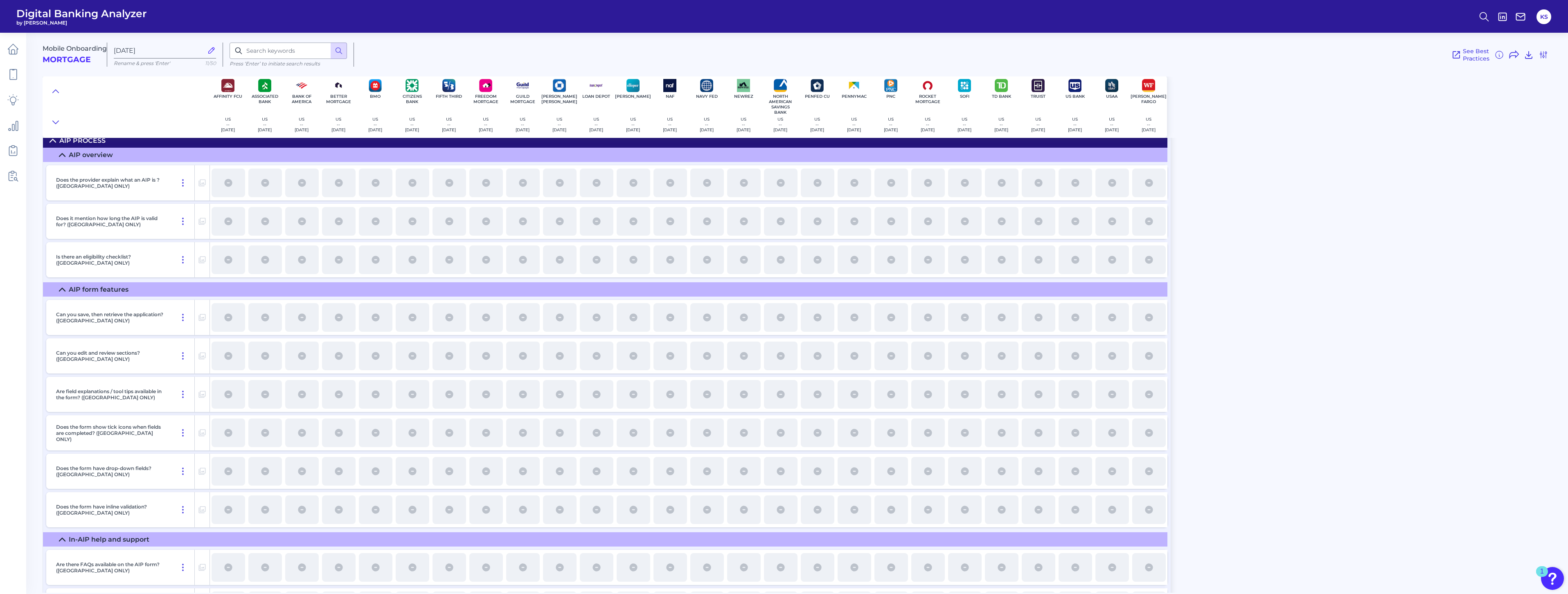
scroll to position [1637, 0]
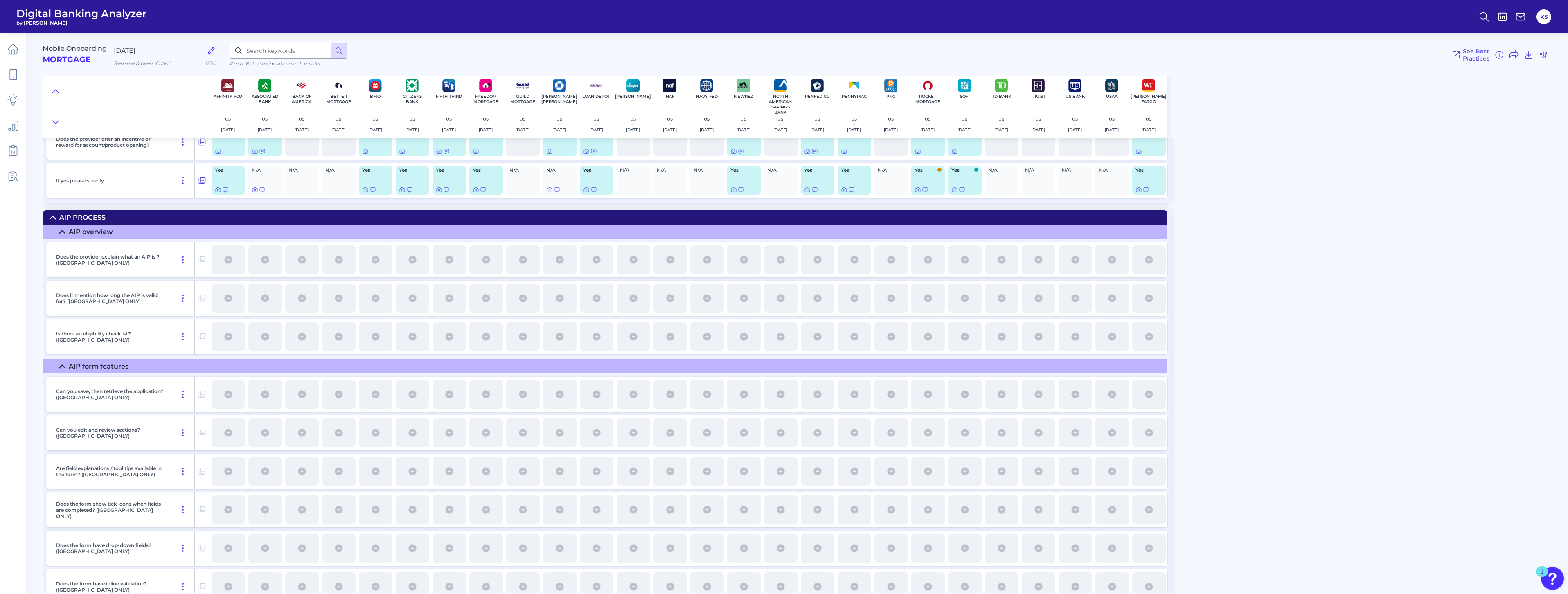
click at [52, 217] on icon at bounding box center [52, 217] width 5 height 3
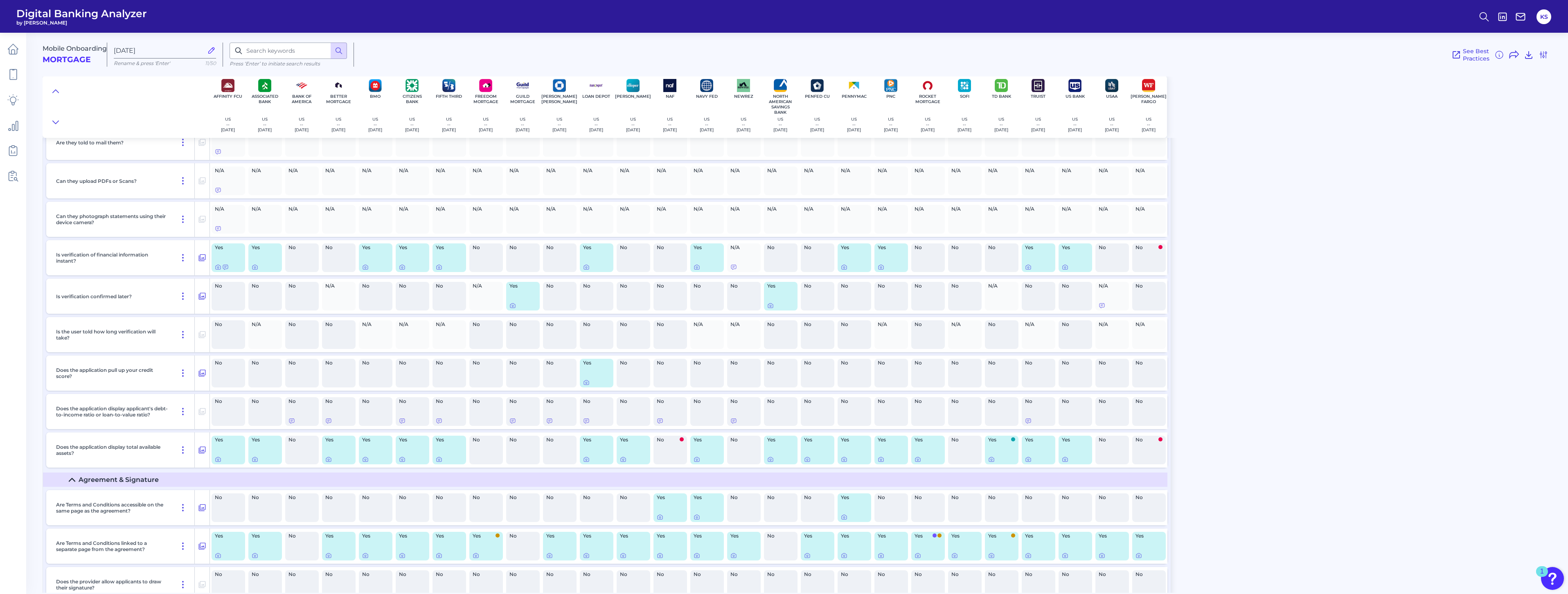
scroll to position [6645, 0]
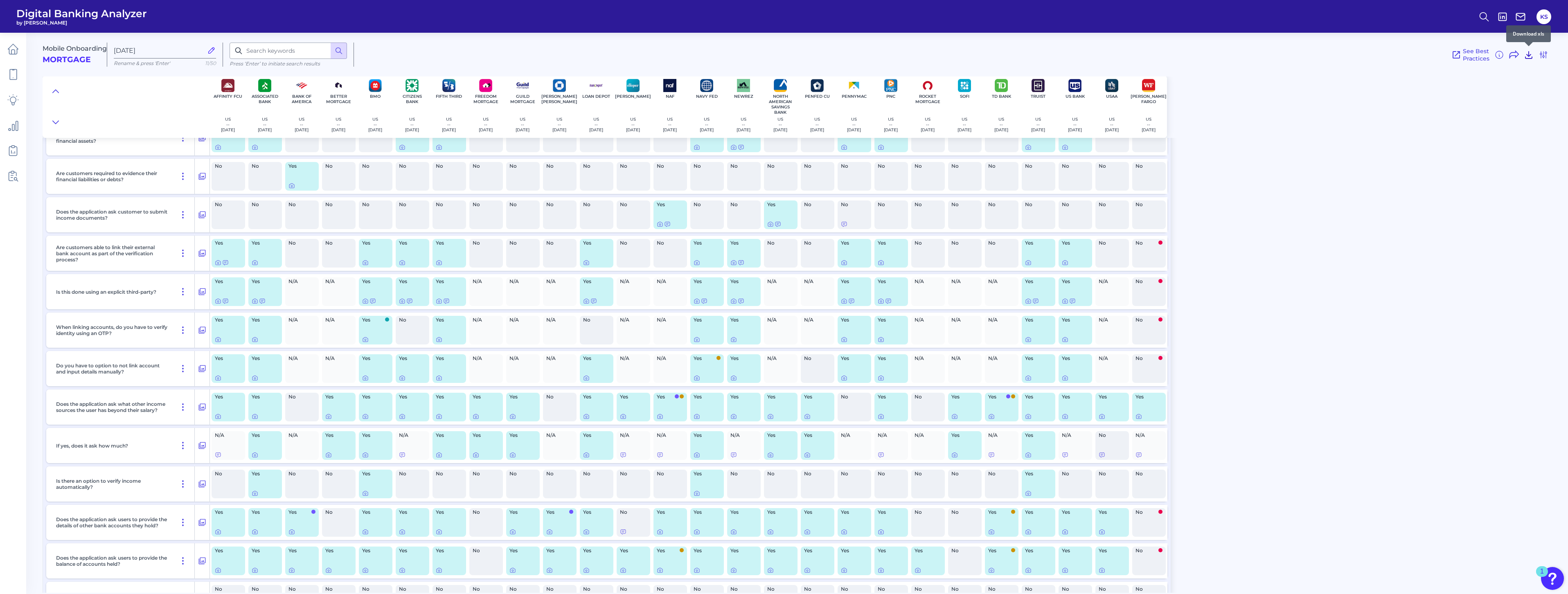
click at [778, 54] on icon at bounding box center [1528, 55] width 7 height 7
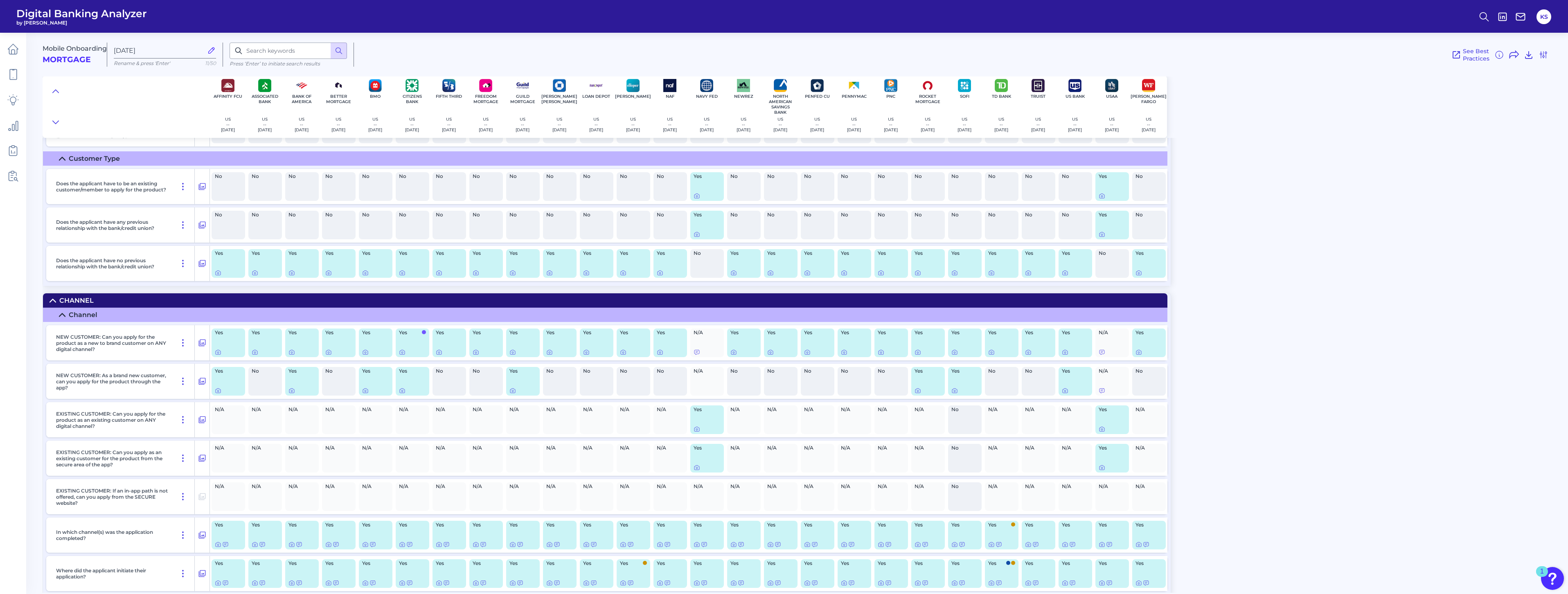
scroll to position [0, 0]
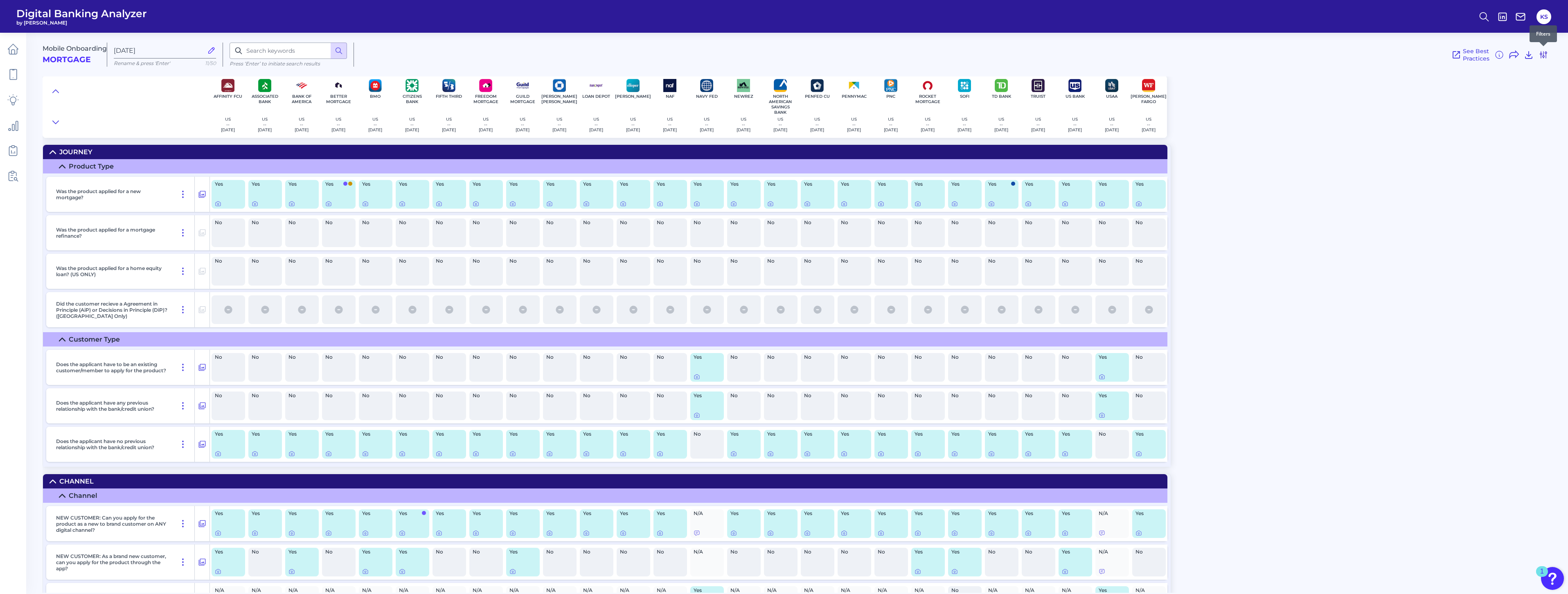
click at [778, 55] on icon at bounding box center [1544, 55] width 10 height 10
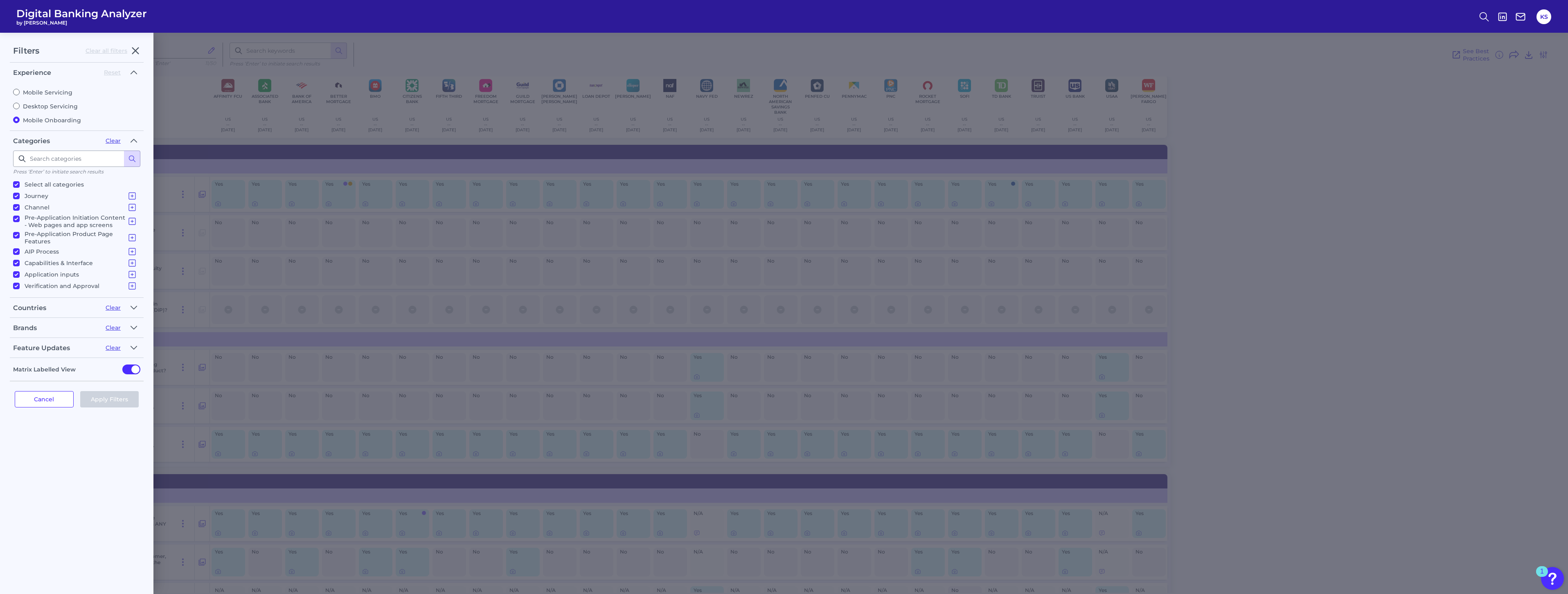
click at [19, 92] on input "Mobile Servicing" at bounding box center [16, 92] width 7 height 7
radio input "true"
radio input "false"
click at [105, 408] on button "Apply Filters" at bounding box center [110, 404] width 59 height 16
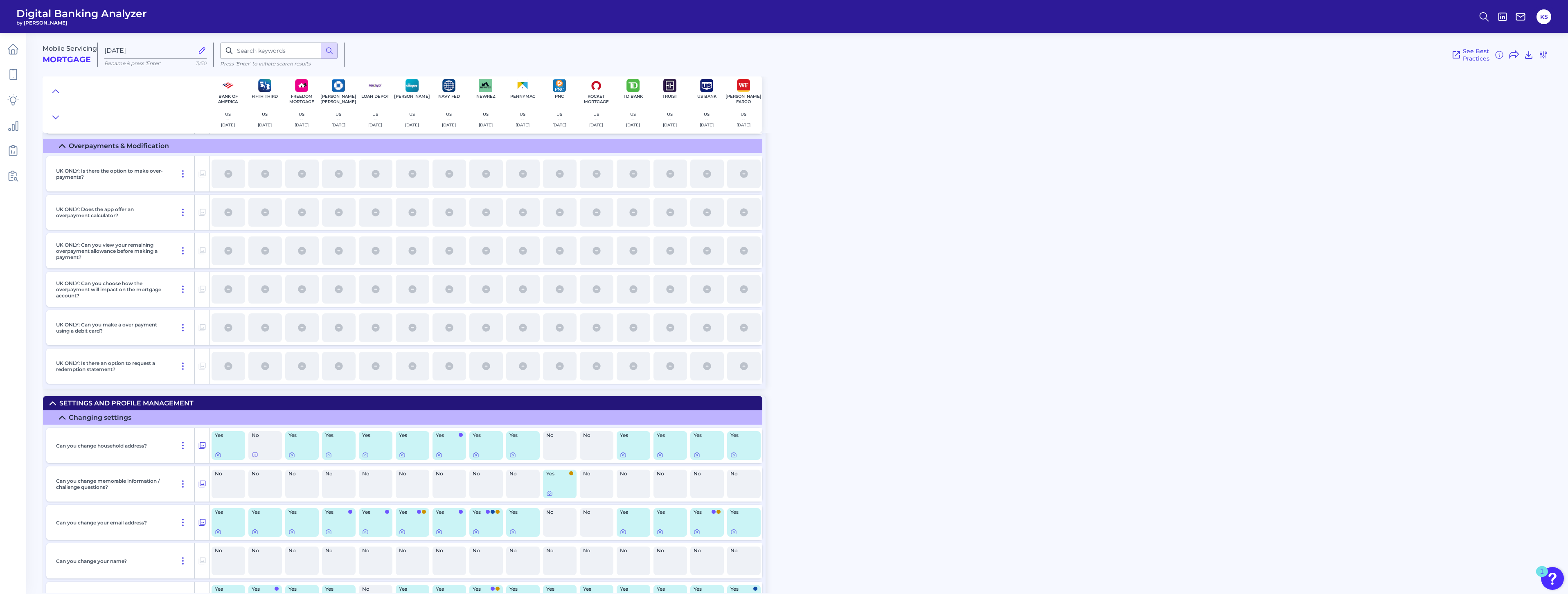
scroll to position [4541, 0]
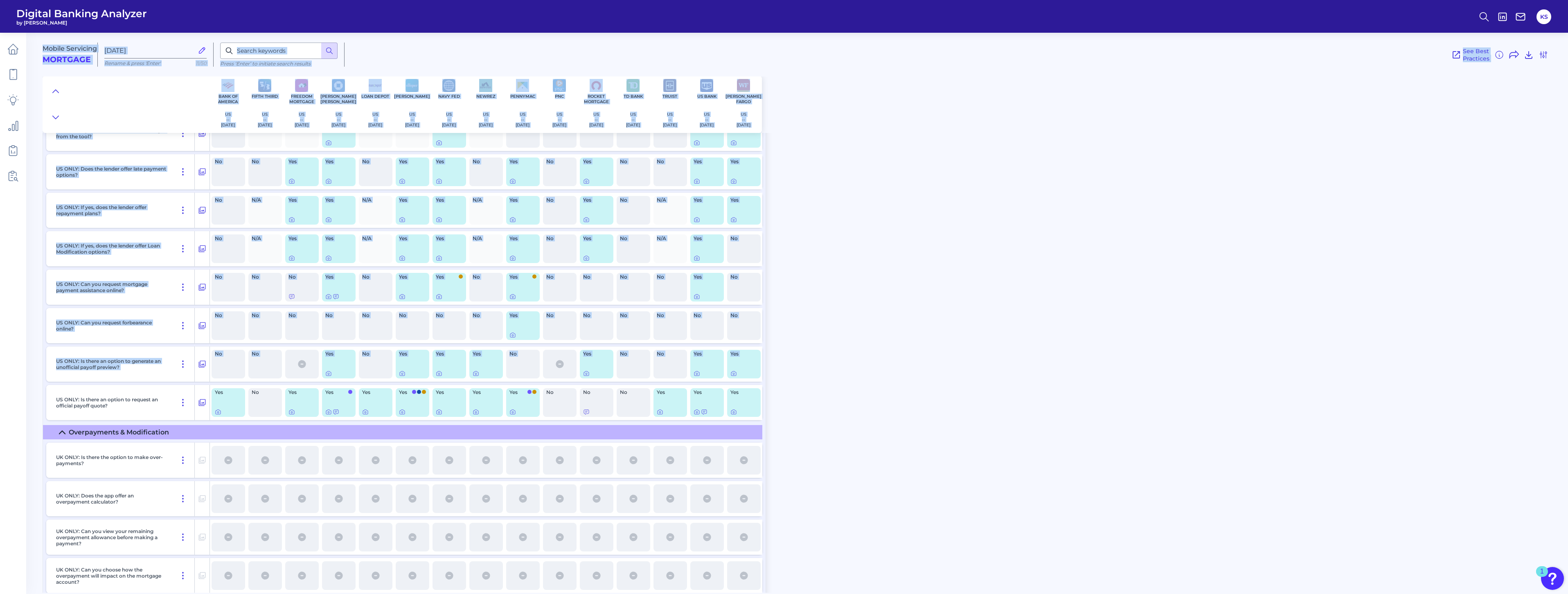
drag, startPoint x: 1564, startPoint y: 382, endPoint x: 1558, endPoint y: 12, distance: 370.0
click at [778, 12] on div "Digital Banking Analyzer by Curinos KS Mobile Servicing Mortgage [DATE] Rename …" at bounding box center [784, 297] width 1568 height 594
drag, startPoint x: 1558, startPoint y: 12, endPoint x: 1560, endPoint y: 84, distance: 72.0
click at [778, 84] on div "Mobile Servicing Mortgage [DATE] Rename & press 'Enter' 11/50 Press ‘Enter’ to …" at bounding box center [805, 80] width 1525 height 107
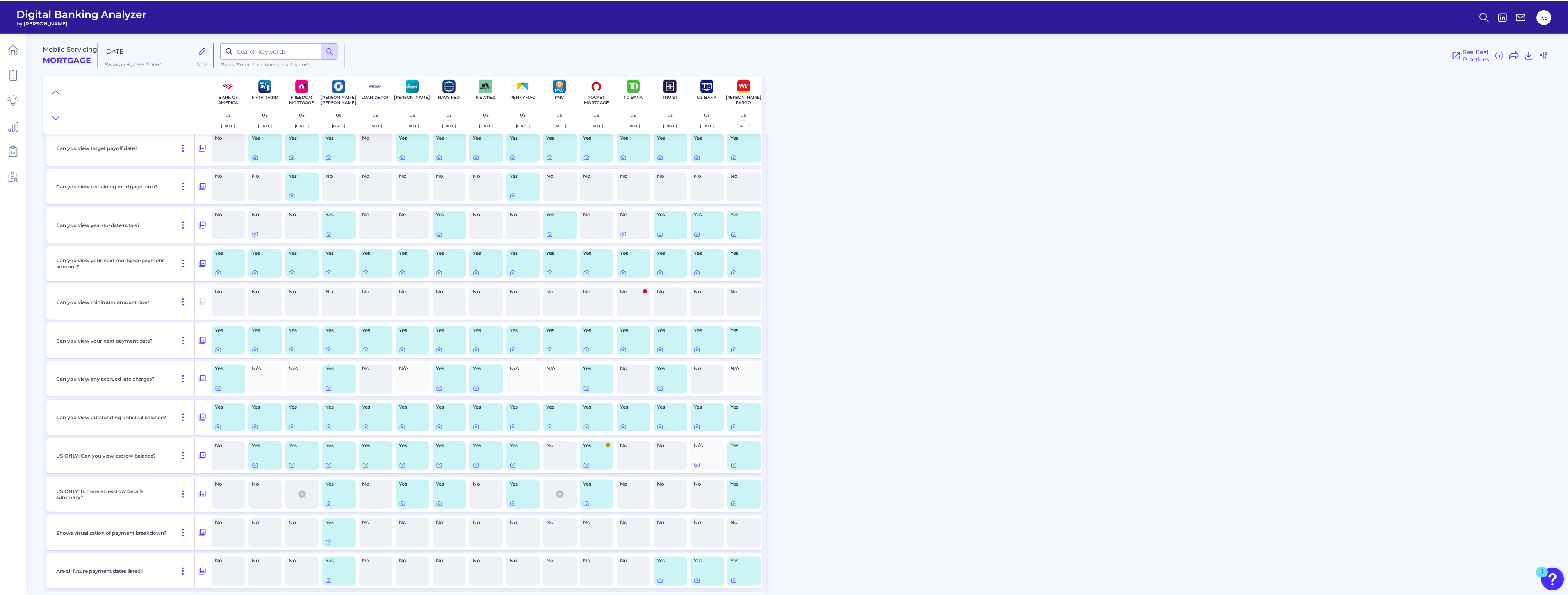
scroll to position [1598, 0]
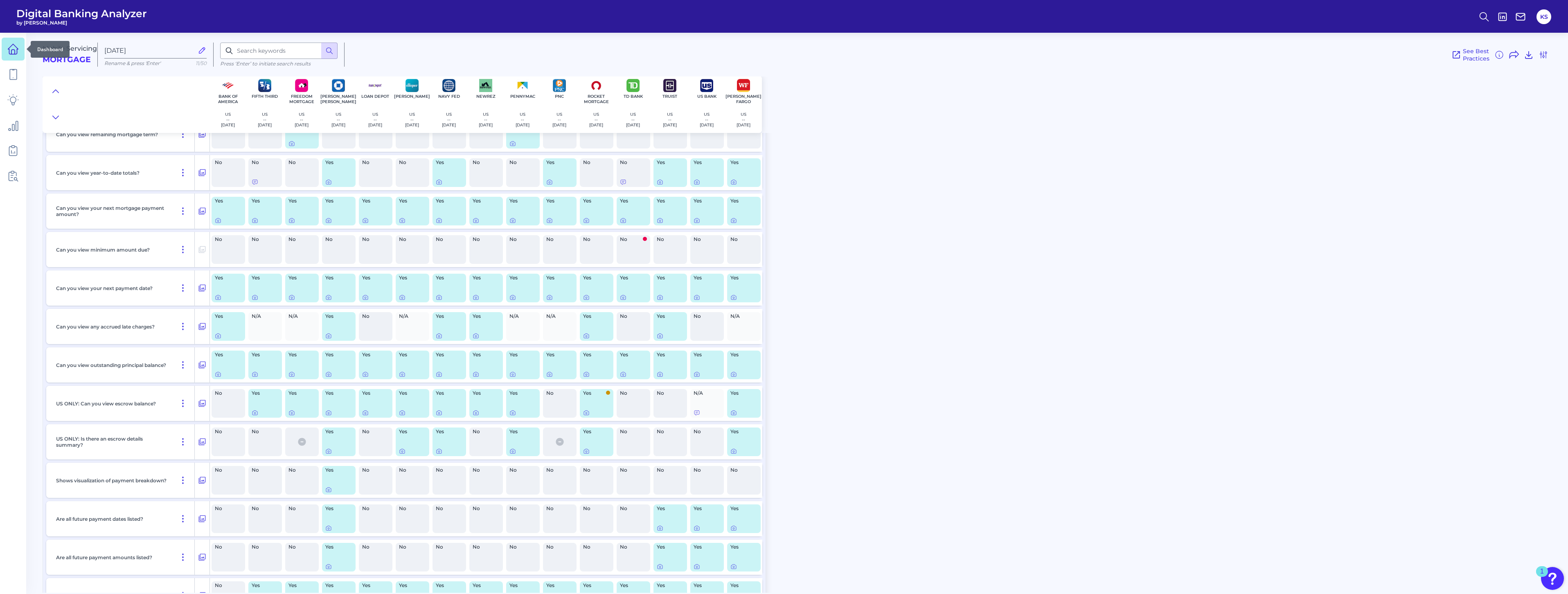
click at [15, 47] on icon at bounding box center [13, 49] width 12 height 12
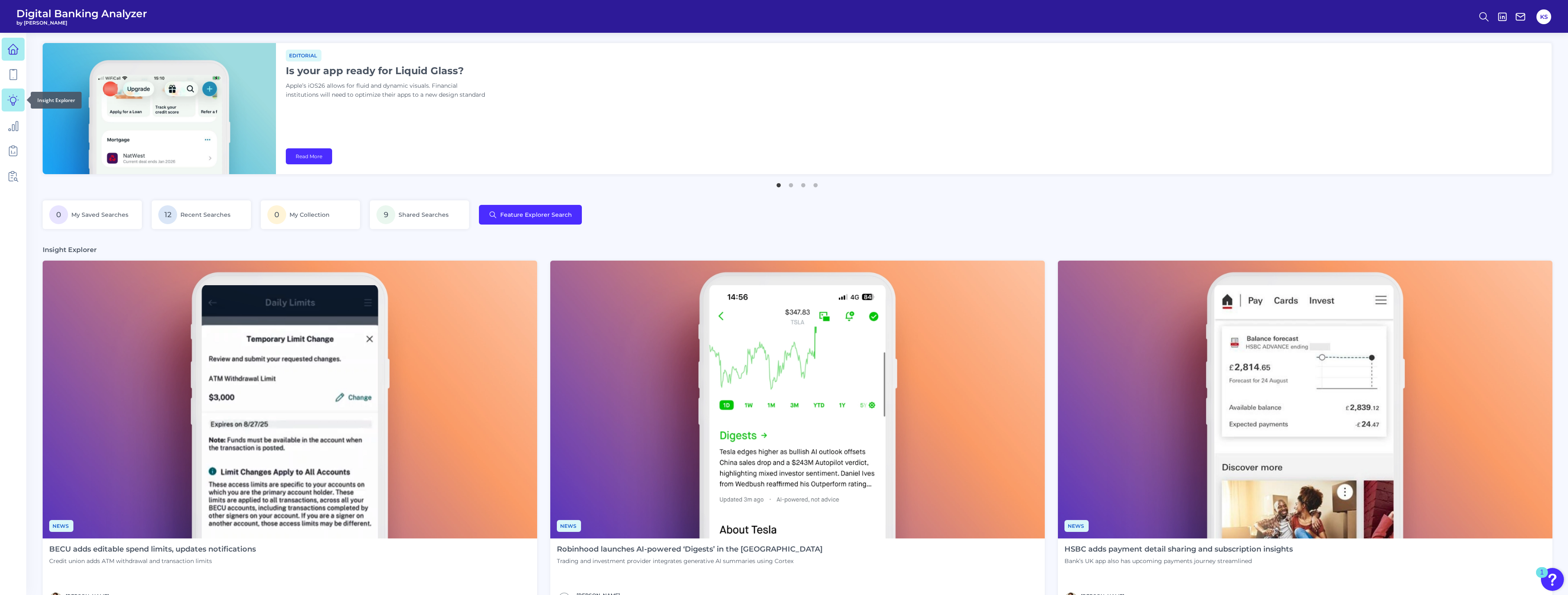
click at [18, 101] on icon at bounding box center [13, 100] width 12 height 12
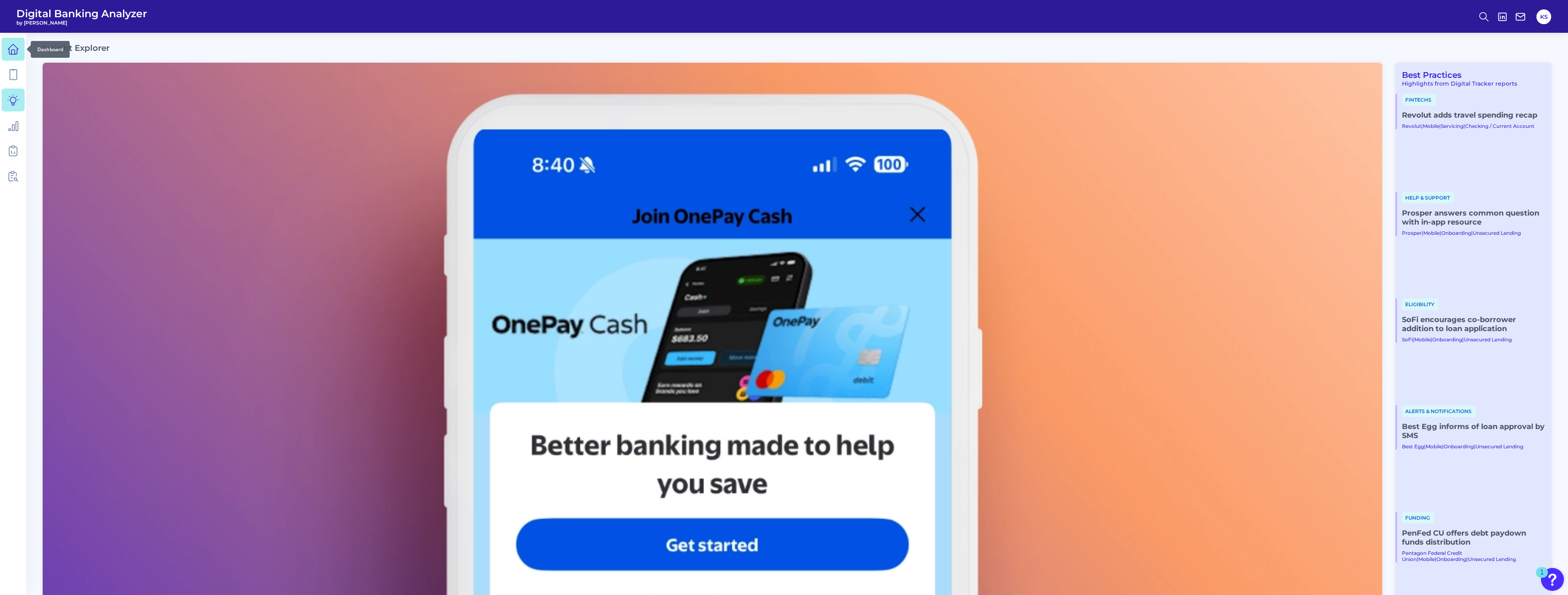
click at [12, 48] on icon at bounding box center [13, 49] width 12 height 12
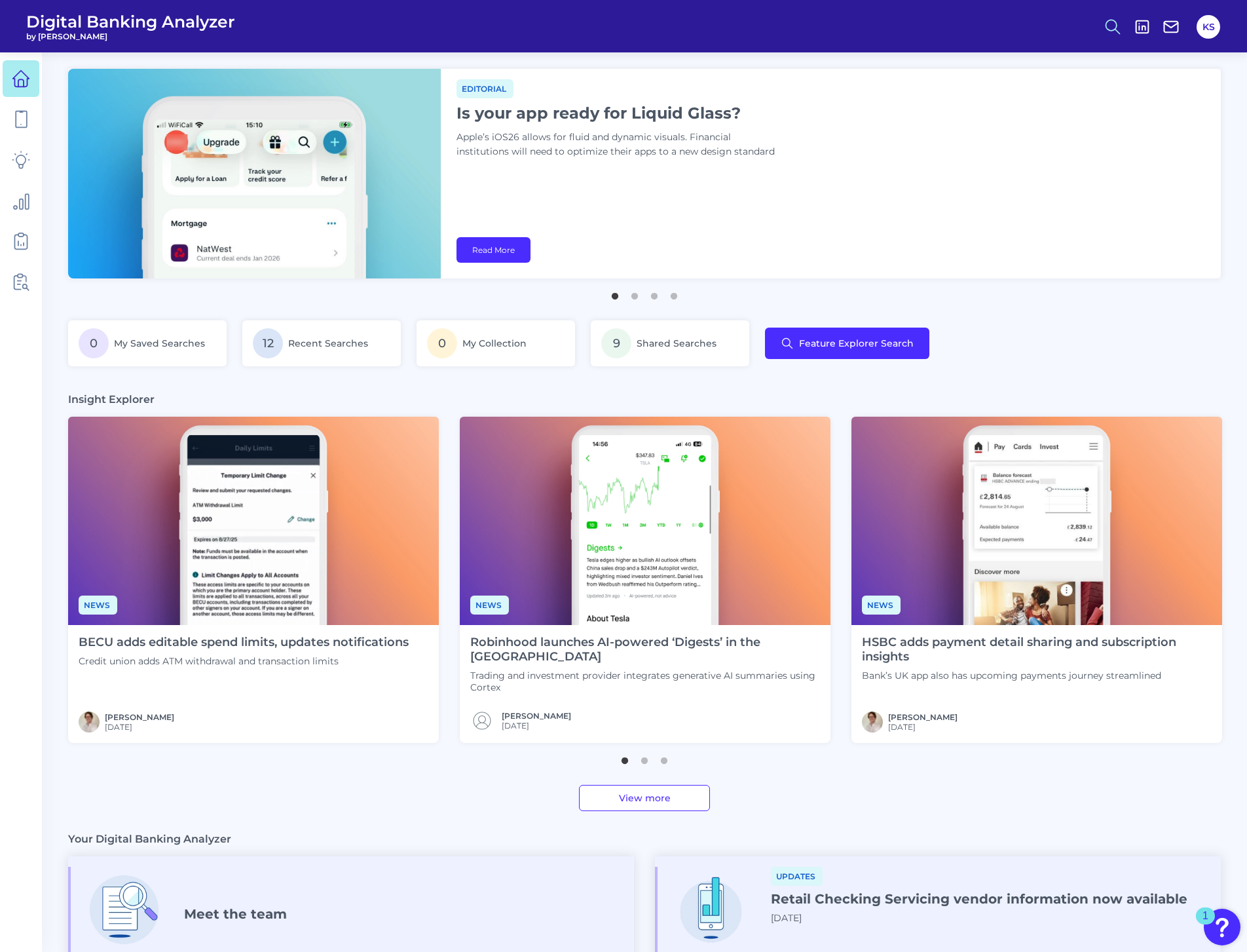
click at [1113, 24] on icon at bounding box center [1113, 26] width 19 height 19
click at [1012, 54] on div "Search" at bounding box center [1048, 61] width 147 height 33
click at [998, 60] on div "Search" at bounding box center [1048, 61] width 147 height 33
click at [1015, 60] on div "Search" at bounding box center [1048, 61] width 147 height 33
click at [1026, 128] on button "Content Search" at bounding box center [1048, 128] width 157 height 33
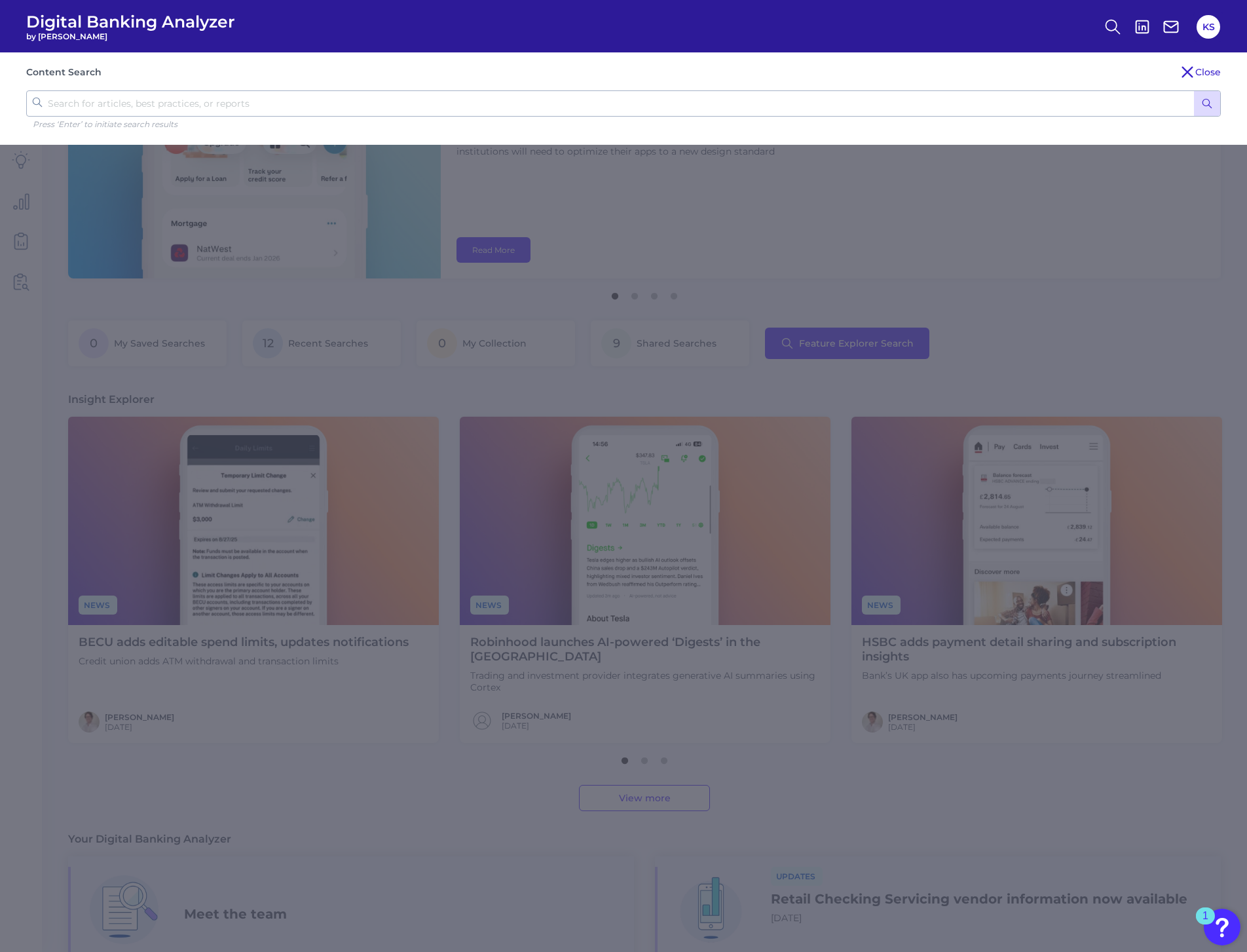
click at [614, 106] on input "text" at bounding box center [624, 103] width 1194 height 26
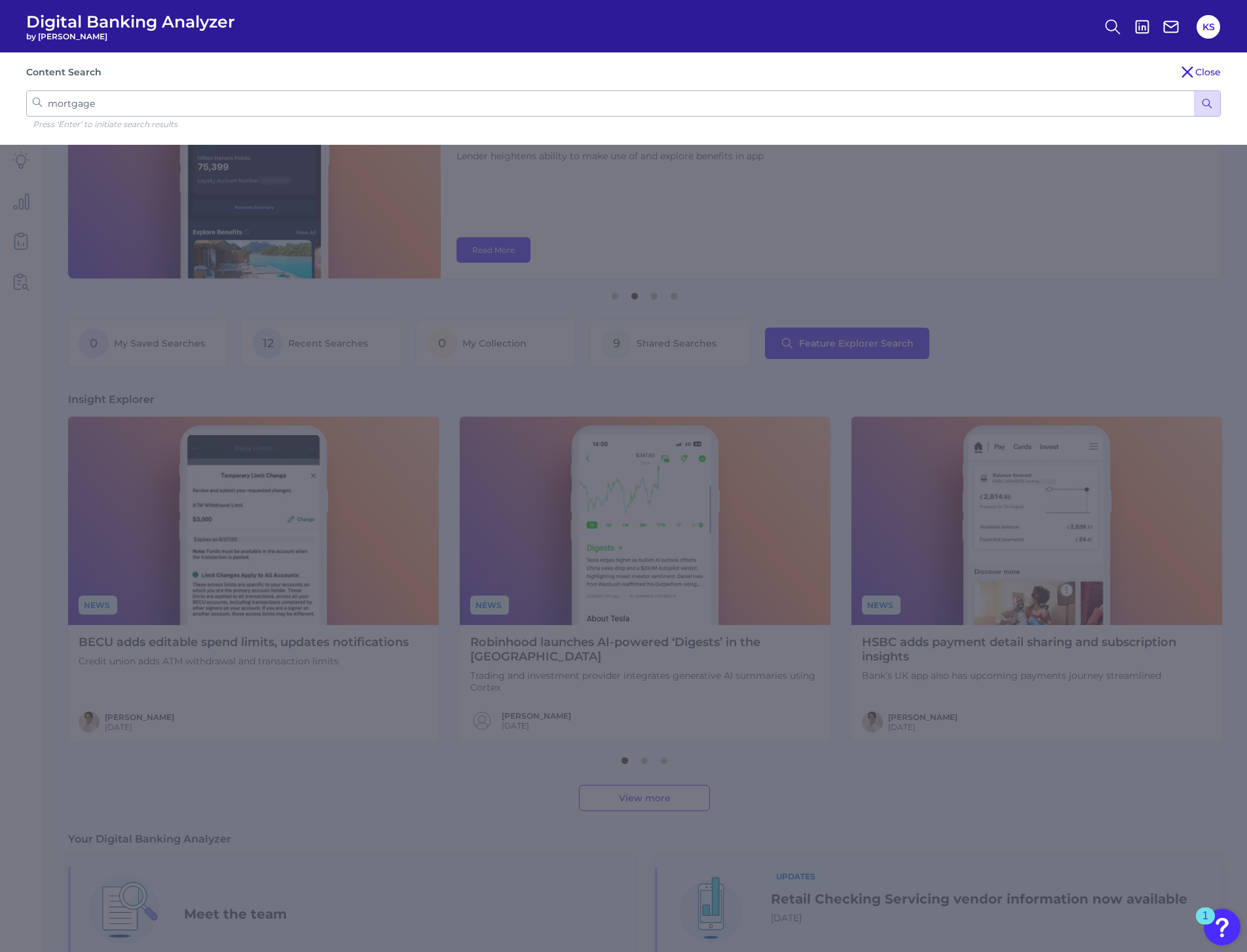
type input "mortgage"
click at [1193, 91] on button "submit" at bounding box center [1206, 103] width 26 height 25
